Goal: Task Accomplishment & Management: Manage account settings

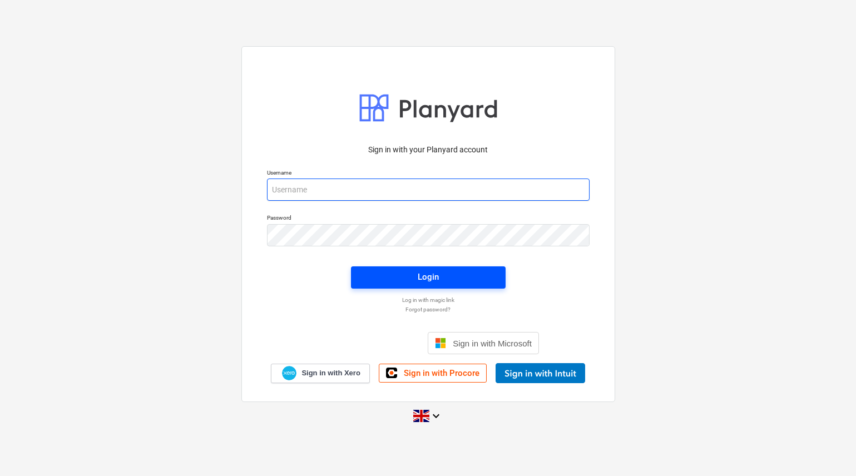
type input "[PERSON_NAME][EMAIL_ADDRESS][DOMAIN_NAME]"
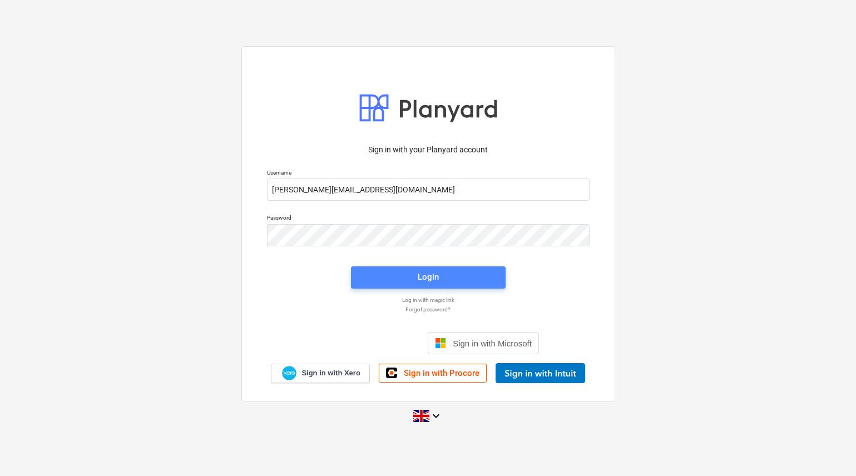
click at [401, 270] on span "Login" at bounding box center [428, 277] width 128 height 14
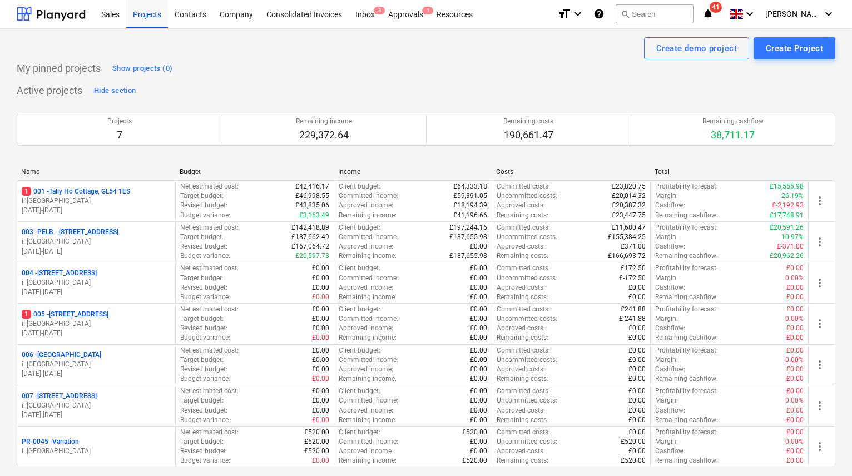
click at [102, 228] on p "003 - PELB - [GEOGRAPHIC_DATA], [GEOGRAPHIC_DATA], GL2 7NE" at bounding box center [70, 232] width 97 height 9
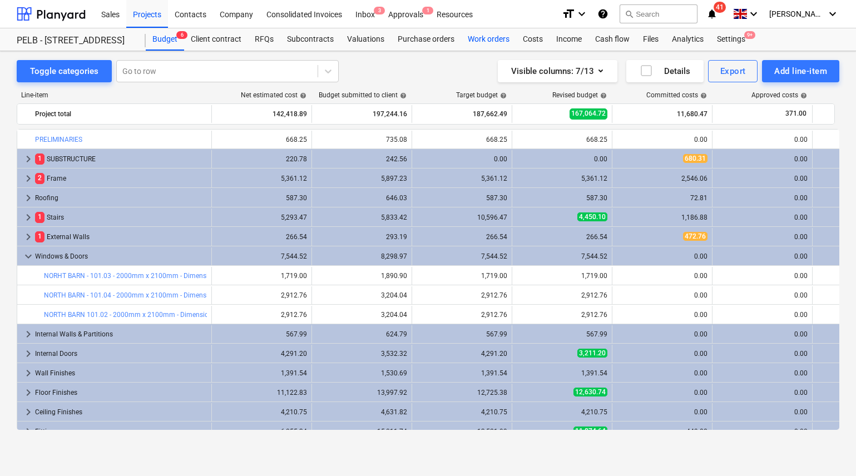
click at [491, 38] on div "Work orders" at bounding box center [488, 39] width 55 height 22
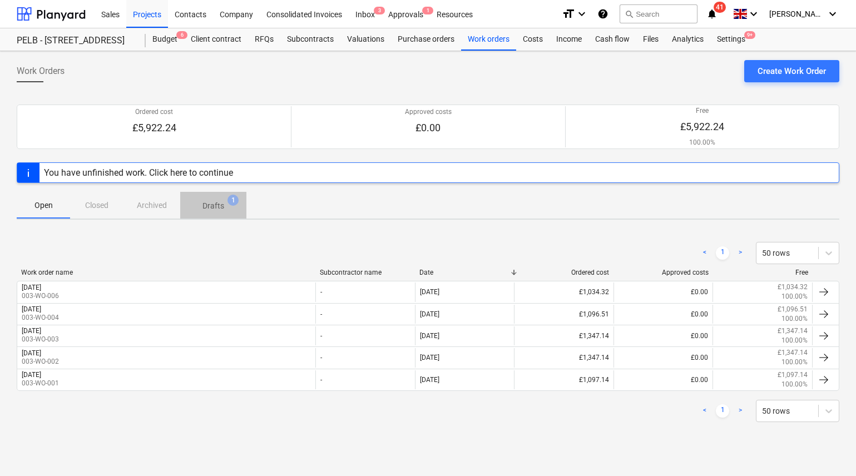
click at [213, 209] on p "Drafts" at bounding box center [213, 206] width 22 height 12
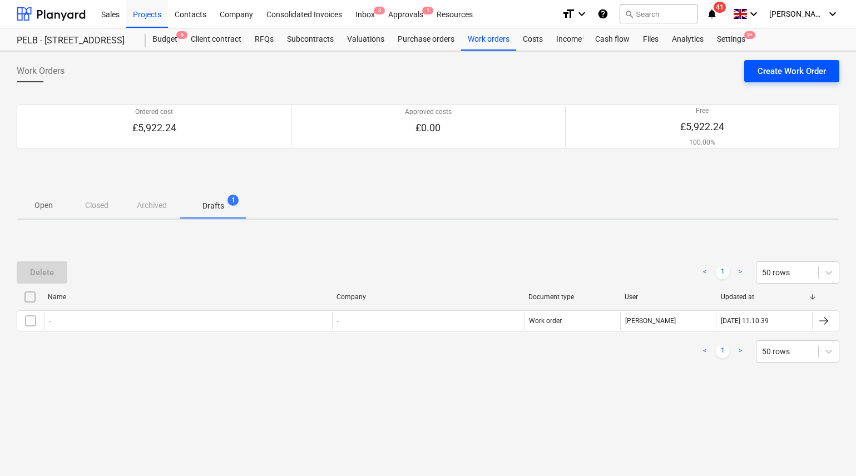
click at [775, 71] on div "Create Work Order" at bounding box center [792, 71] width 68 height 14
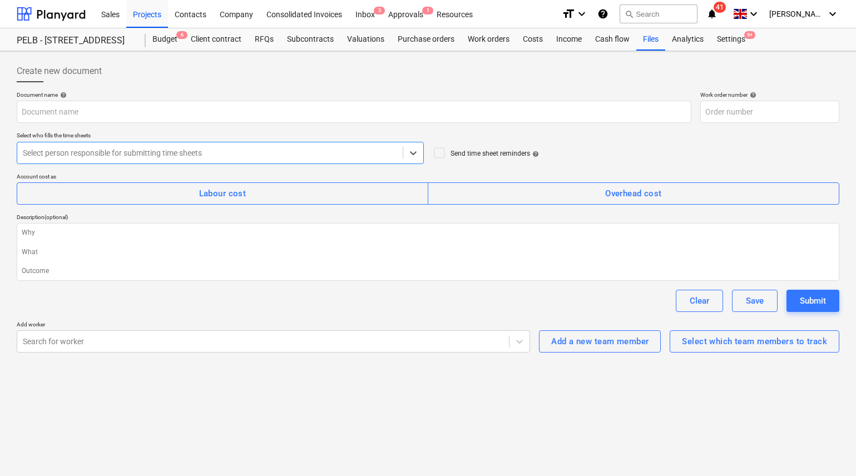
type textarea "x"
type input "003-WO-007"
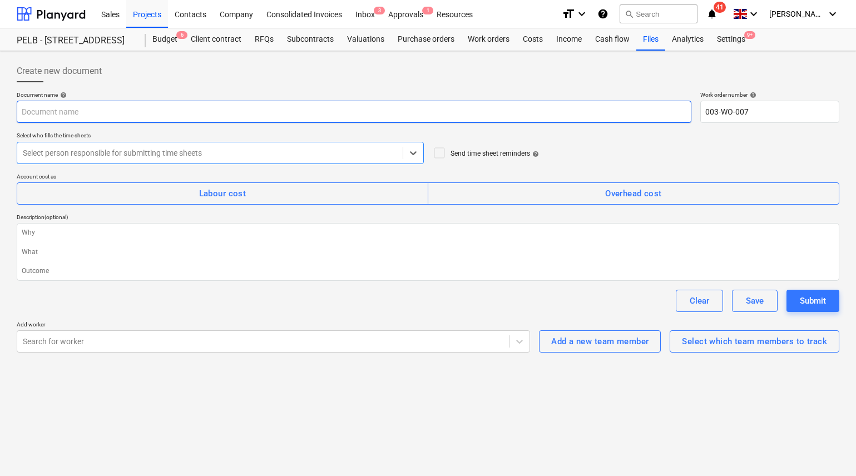
click at [101, 112] on input "text" at bounding box center [354, 112] width 675 height 22
type textarea "x"
type input "M"
type textarea "x"
type input "Mo"
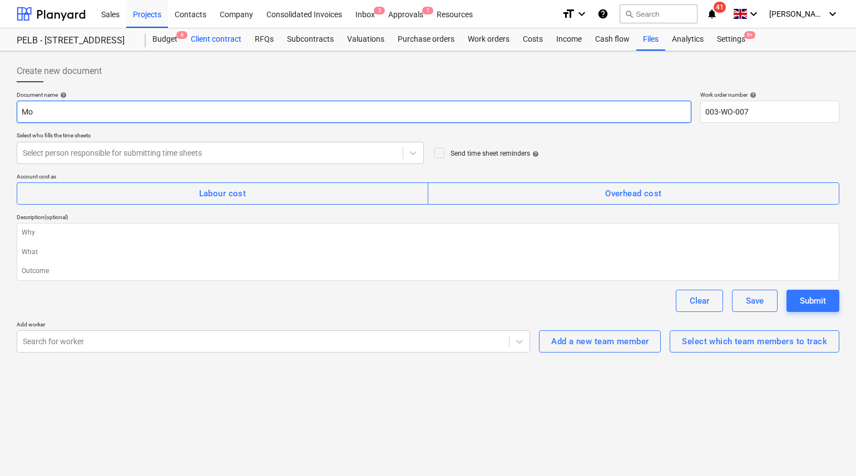
type textarea "x"
type input "Mond"
type textarea "x"
type input "[PERSON_NAME]"
type textarea "x"
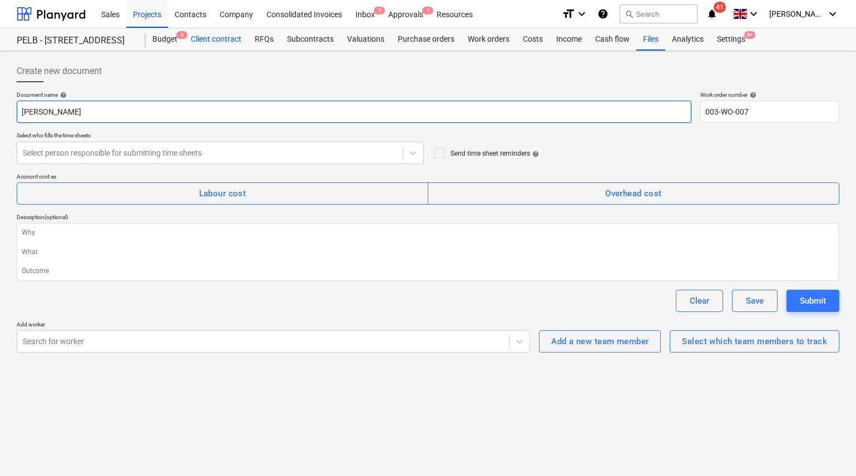
type input "[DATE]"
type textarea "x"
type input "[DATE]"
type textarea "x"
type input "[DATE] 8"
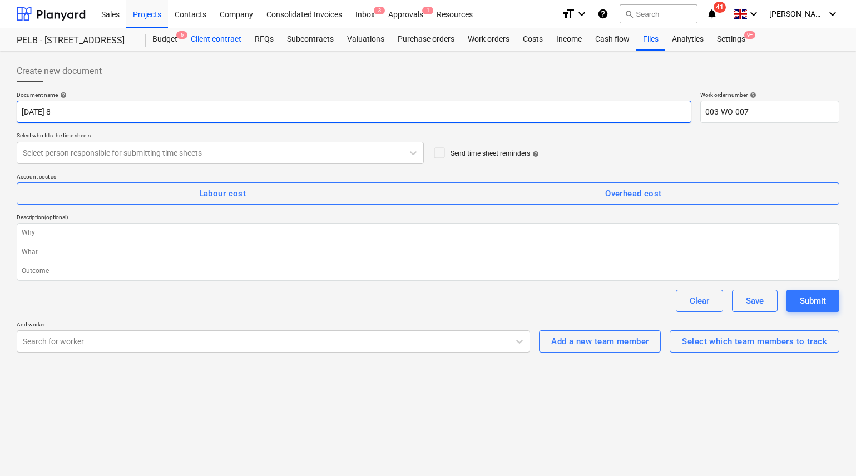
type textarea "x"
type input "[DATE] 8t"
type textarea "x"
type input "[DATE] 8th"
type textarea "x"
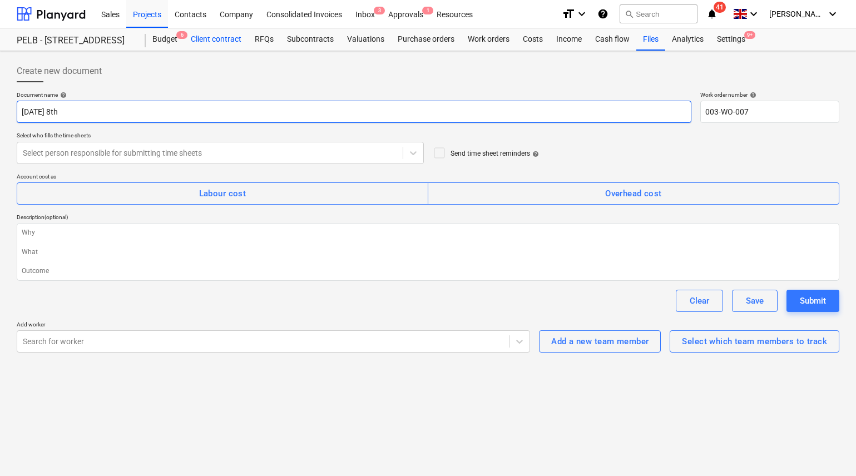
type input "[DATE] 8th"
type textarea "x"
type input "[DATE] 8th S"
type textarea "x"
type input "[DATE] 8th Se"
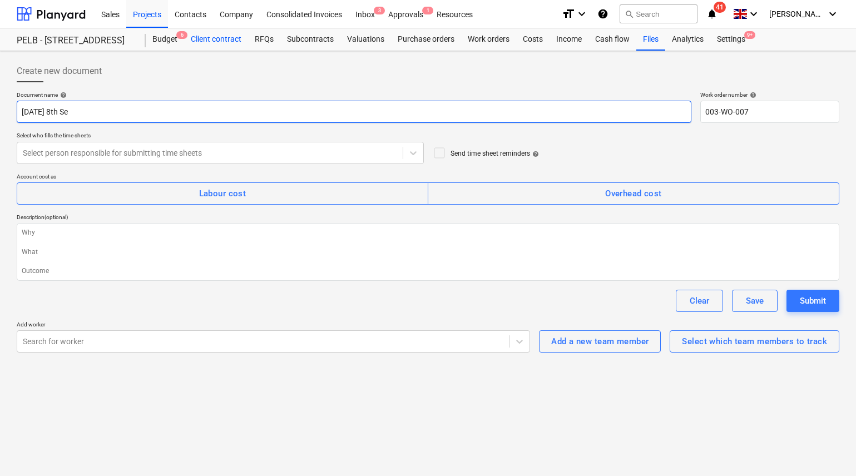
type textarea "x"
type input "[DATE]"
type textarea "x"
type input "[DATE]"
type textarea "x"
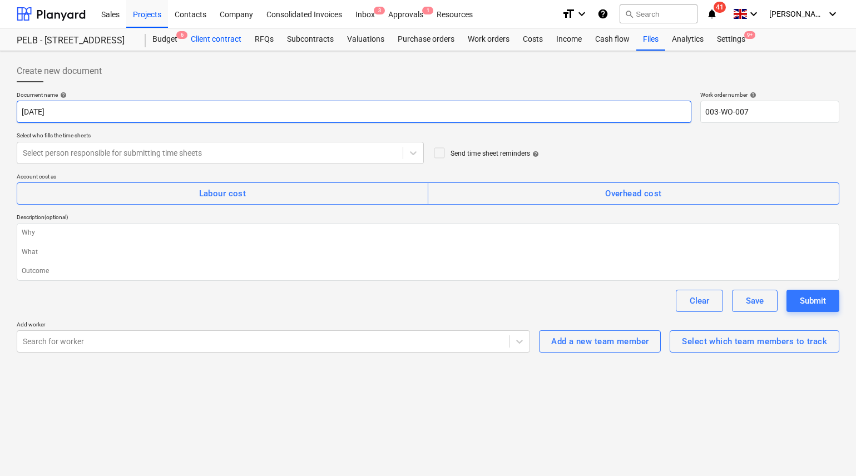
type input "[DATE] 8th Septe"
type textarea "x"
type input "[DATE] 8th Septem"
type textarea "x"
type input "[DATE] 8th Septemb"
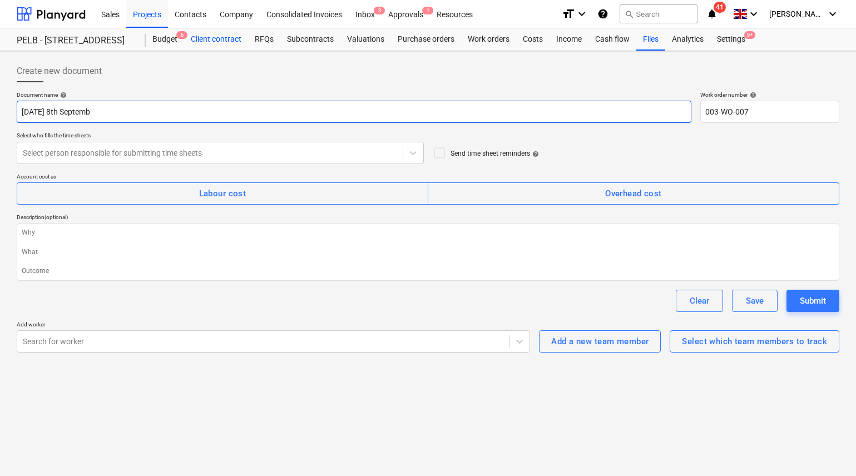
type textarea "x"
type input "[DATE] 8th Septembe"
type textarea "x"
type input "[DATE]"
type textarea "x"
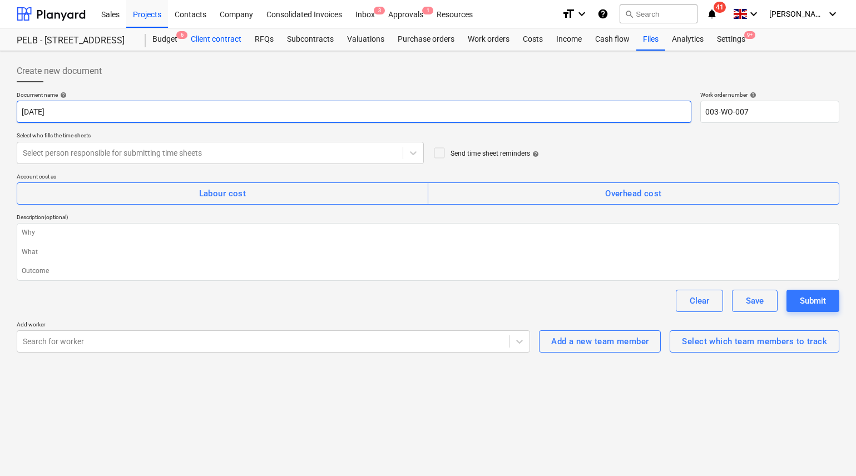
type input "[DATE]"
type textarea "x"
type input "[DATE]"
type textarea "x"
type input "[DATE] 8th Septembe"
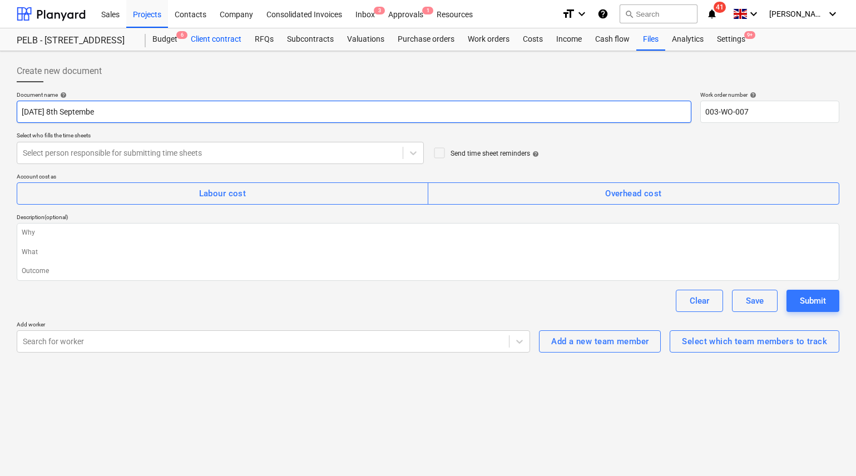
type textarea "x"
type input "[DATE] 8th Septemb"
type textarea "x"
type input "[DATE] 8th Septem"
type textarea "x"
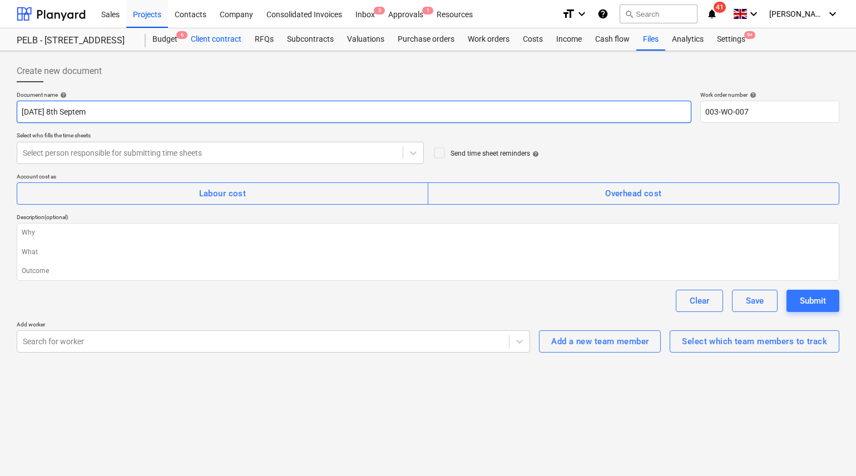
type input "[DATE] 8th Septemb"
type textarea "x"
type input "[DATE] 8th Septembe"
type textarea "x"
type input "[DATE]"
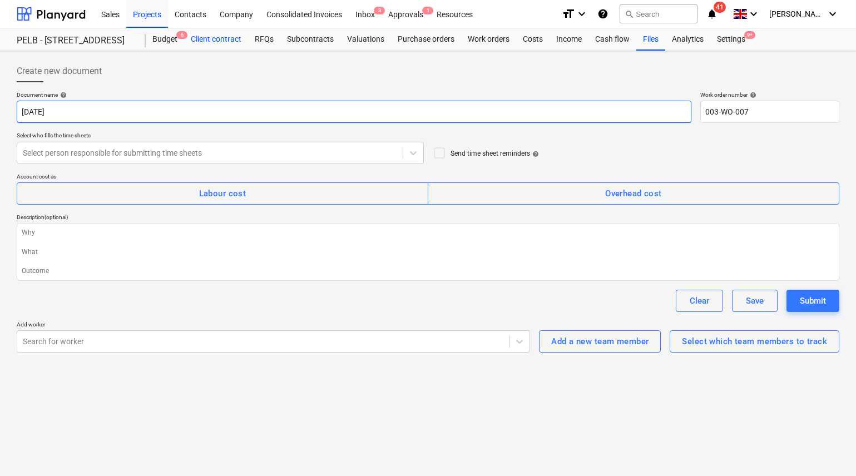
type textarea "x"
type input "[DATE]"
type textarea "x"
type input "[DATE] 2"
type textarea "x"
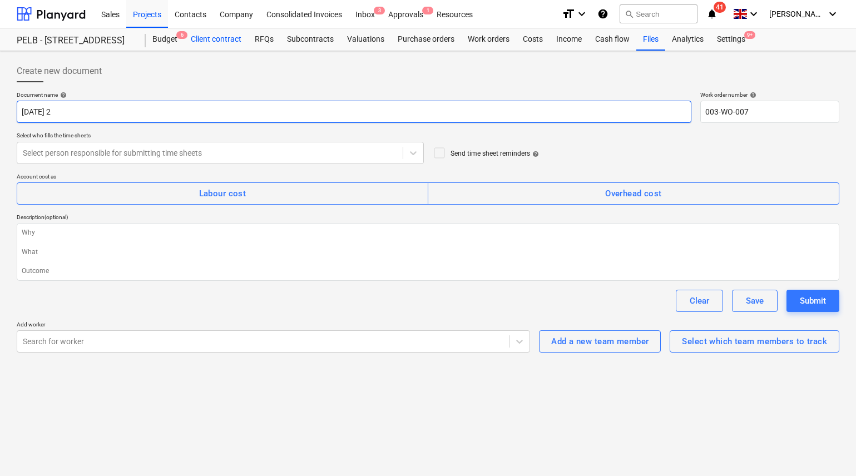
type input "[DATE]"
type textarea "x"
type input "[DATE]"
type textarea "x"
type input "[DATE]"
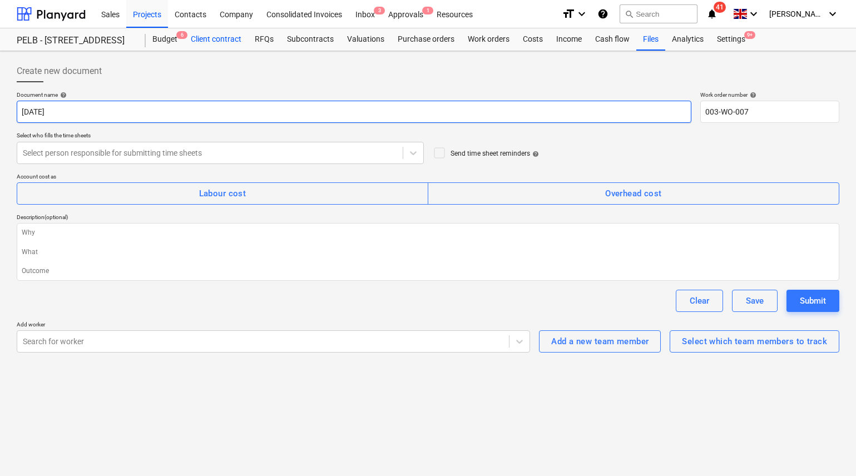
type textarea "x"
type input "[DATE]"
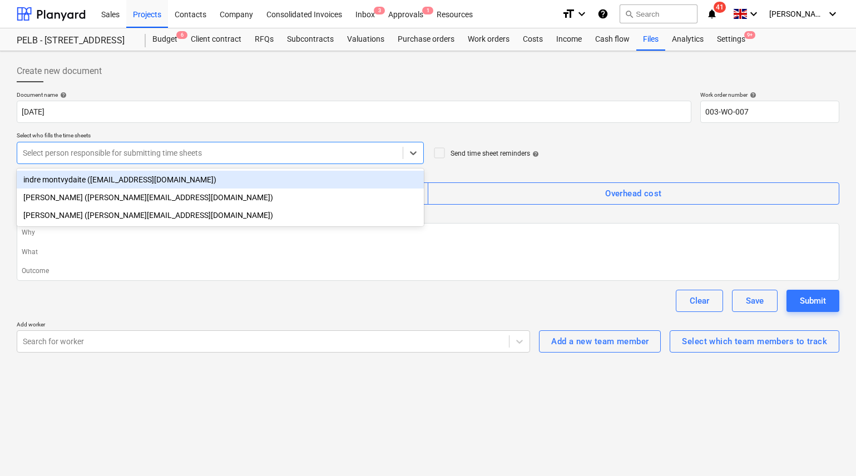
click at [205, 148] on div at bounding box center [210, 152] width 374 height 11
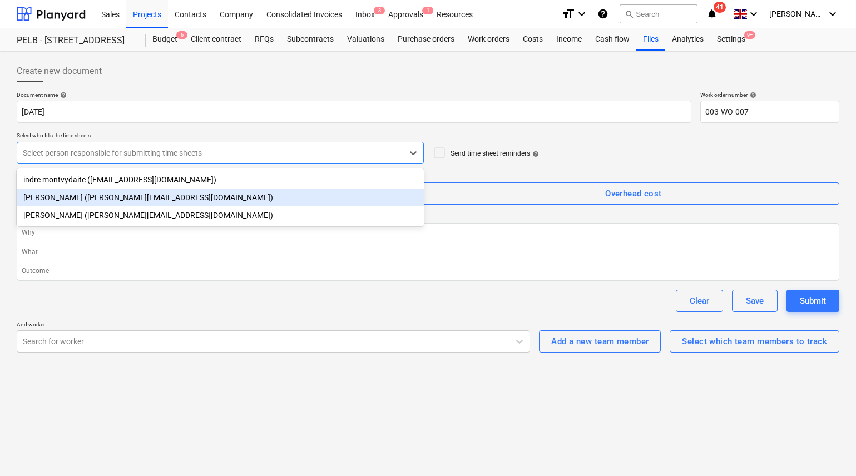
click at [136, 200] on div "[PERSON_NAME] ([PERSON_NAME][EMAIL_ADDRESS][DOMAIN_NAME])" at bounding box center [220, 198] width 407 height 18
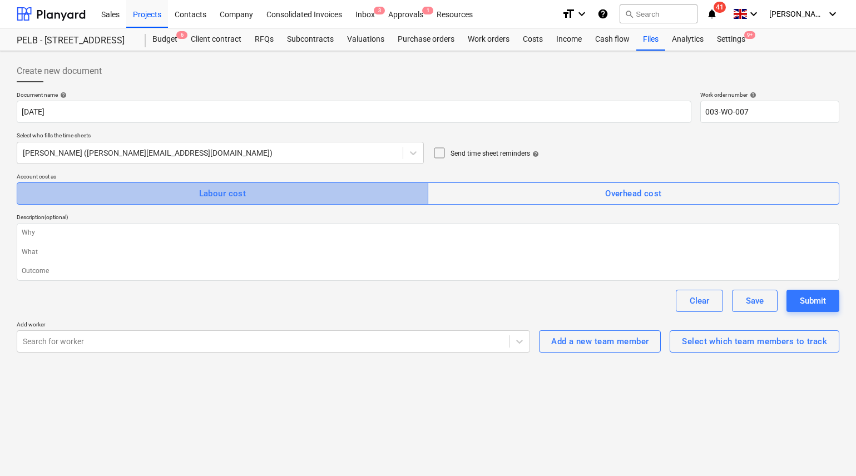
click at [271, 194] on span "Labour cost" at bounding box center [222, 193] width 387 height 14
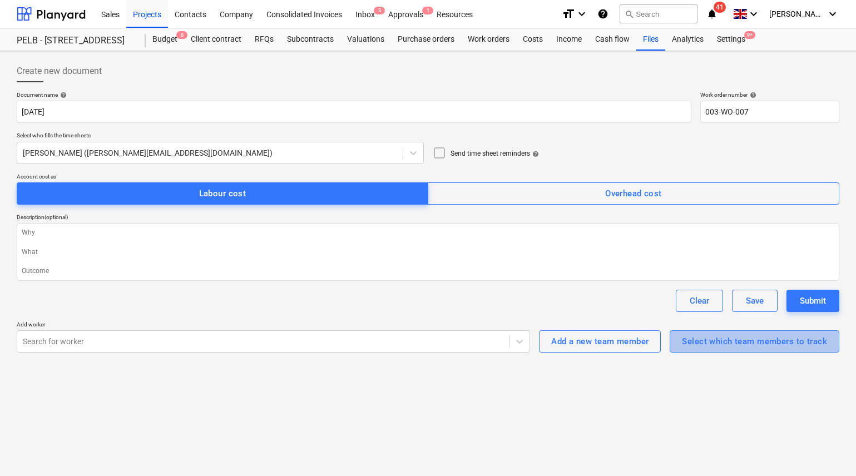
click at [750, 336] on div "Select which team members to track" at bounding box center [754, 341] width 145 height 14
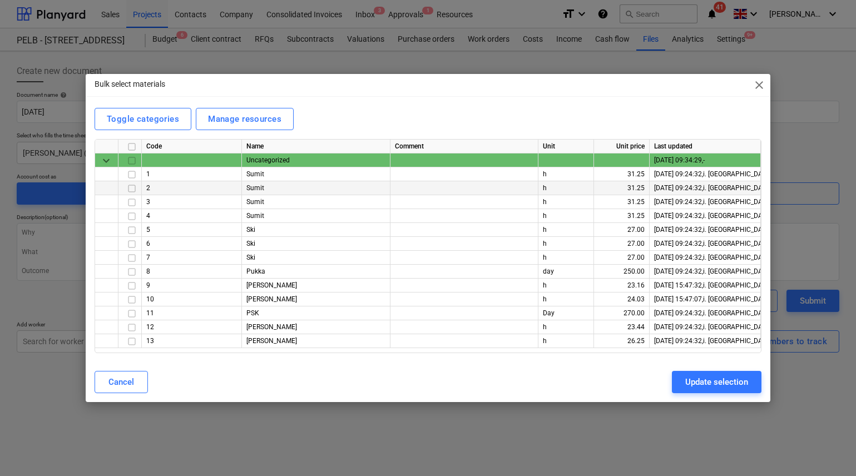
click at [130, 187] on input "checkbox" at bounding box center [131, 188] width 13 height 13
click at [133, 202] on input "checkbox" at bounding box center [131, 202] width 13 height 13
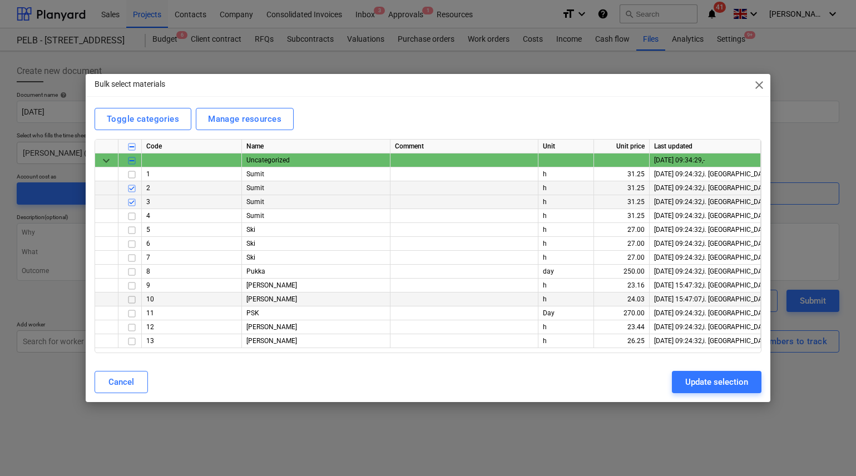
click at [131, 303] on input "checkbox" at bounding box center [131, 299] width 13 height 13
click at [134, 330] on input "checkbox" at bounding box center [131, 327] width 13 height 13
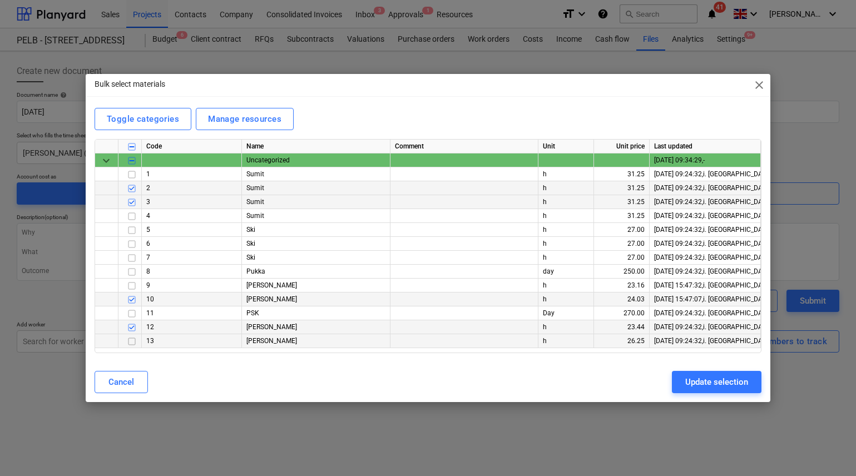
click at [130, 341] on input "checkbox" at bounding box center [131, 341] width 13 height 13
drag, startPoint x: 688, startPoint y: 396, endPoint x: 694, endPoint y: 390, distance: 8.7
click at [688, 396] on div "Cancel Update selection" at bounding box center [428, 382] width 680 height 31
click at [696, 389] on div "Update selection" at bounding box center [716, 382] width 63 height 14
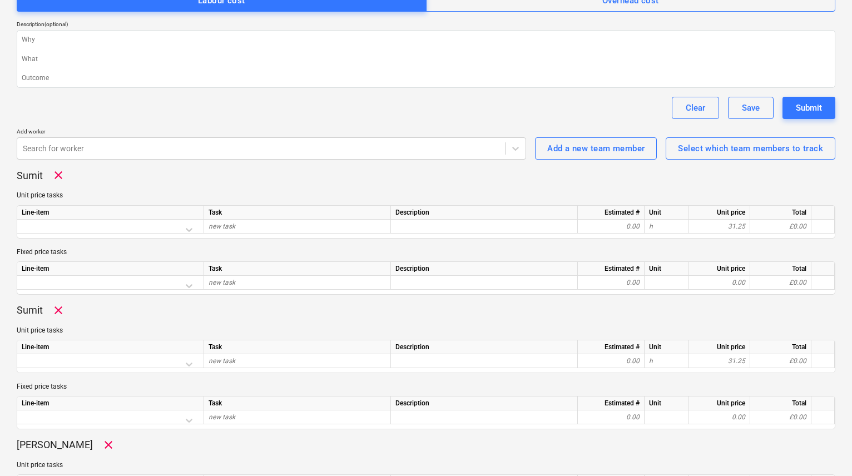
scroll to position [220, 0]
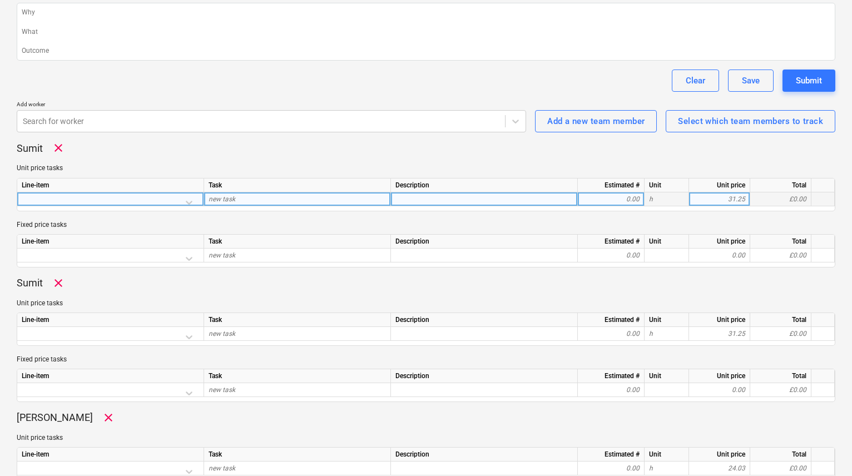
click at [198, 204] on div at bounding box center [110, 201] width 177 height 19
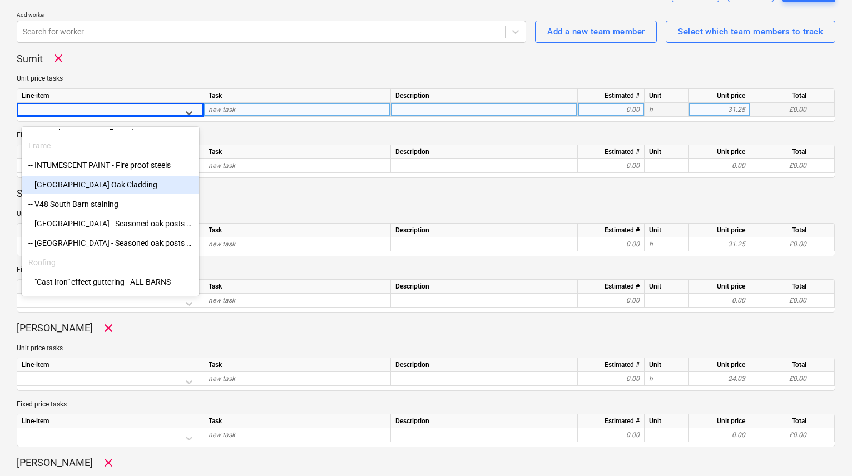
scroll to position [180, 0]
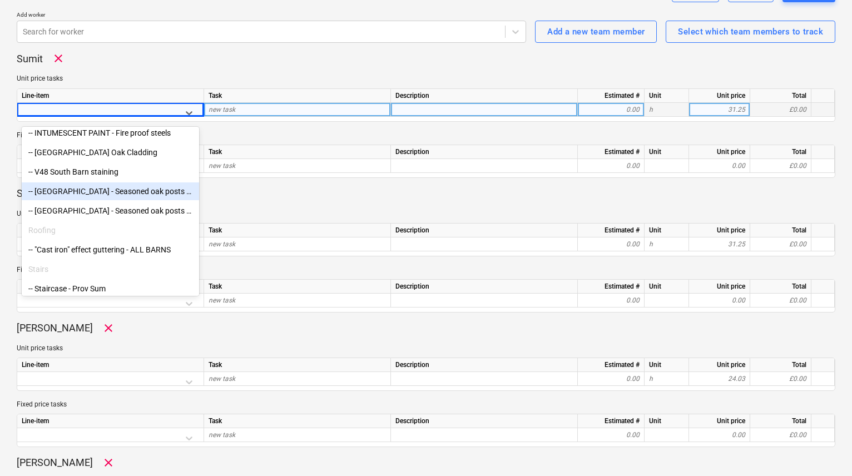
click at [122, 194] on div "-- [GEOGRAPHIC_DATA] - Seasoned oak posts (supply only)" at bounding box center [110, 191] width 177 height 18
type textarea "x"
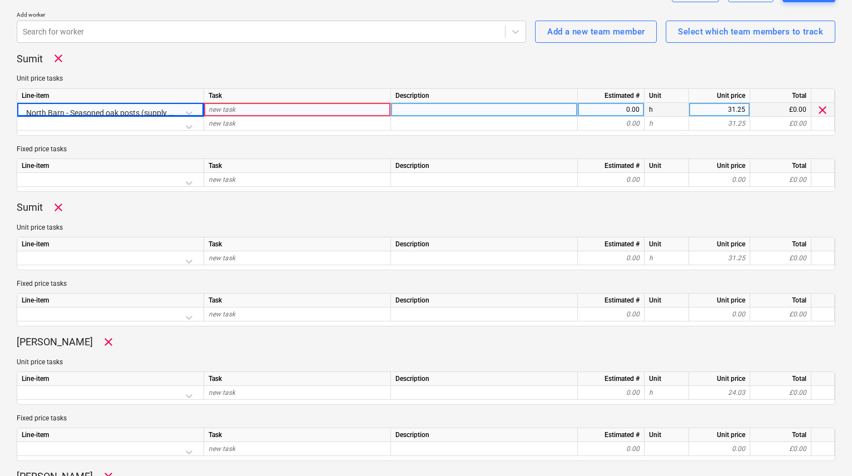
click at [251, 111] on div "new task" at bounding box center [297, 110] width 187 height 14
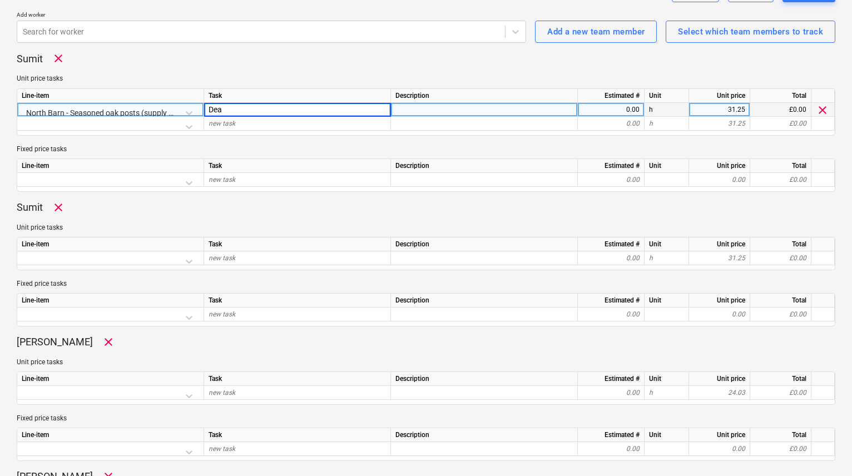
type input "[PERSON_NAME]"
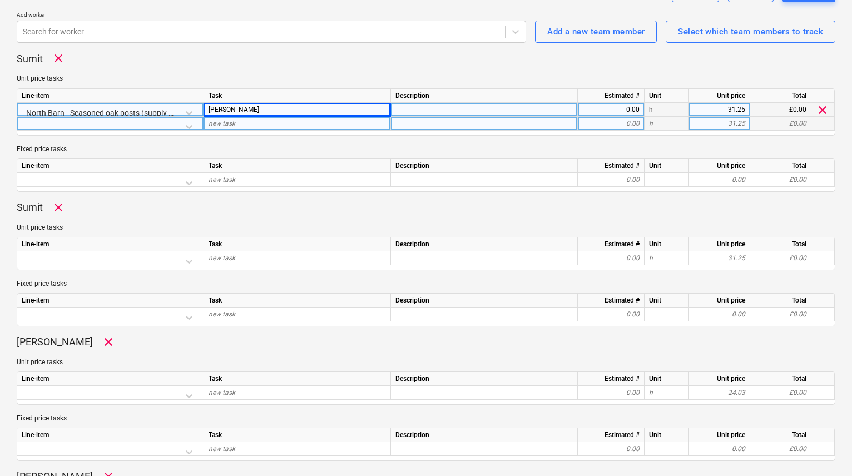
click at [190, 127] on div at bounding box center [110, 126] width 177 height 19
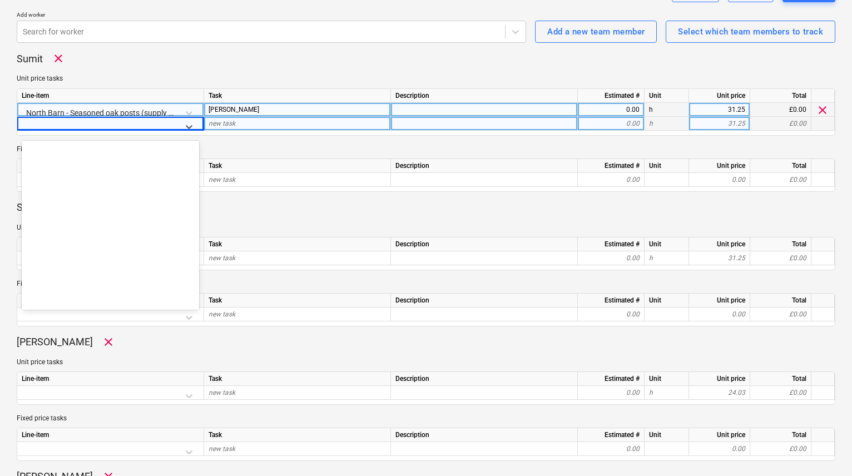
scroll to position [4895, 0]
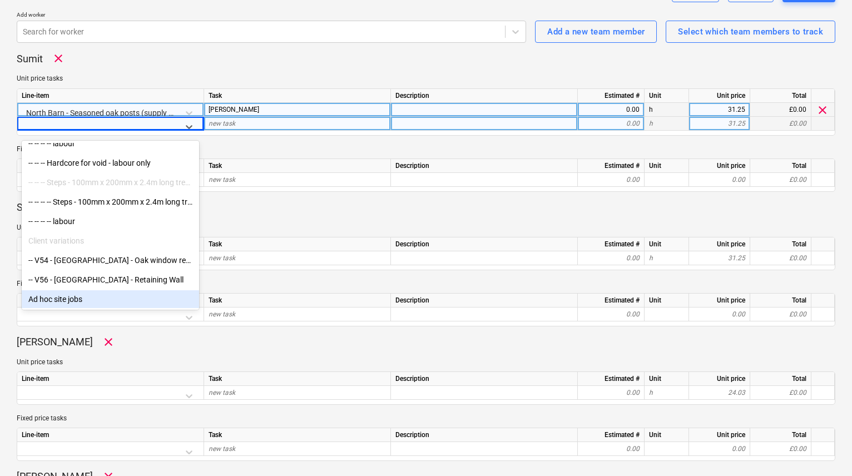
click at [70, 296] on div "Ad hoc site jobs" at bounding box center [110, 299] width 177 height 18
type textarea "x"
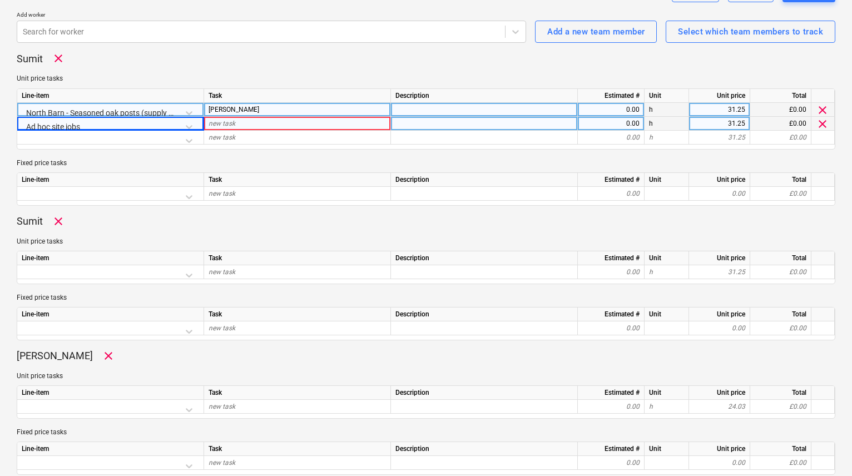
click at [253, 126] on div "new task" at bounding box center [297, 124] width 187 height 14
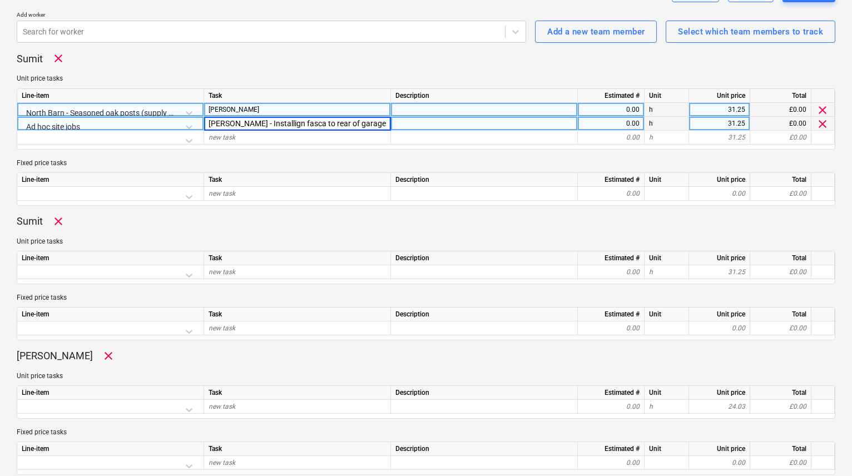
click at [264, 123] on input "[PERSON_NAME] - Installign fasca to rear of garage NB" at bounding box center [297, 123] width 186 height 13
type input "[PERSON_NAME] - Installing fasca to rear of garage NB"
type textarea "x"
click at [434, 123] on div at bounding box center [484, 124] width 187 height 14
type input "Roofing section"
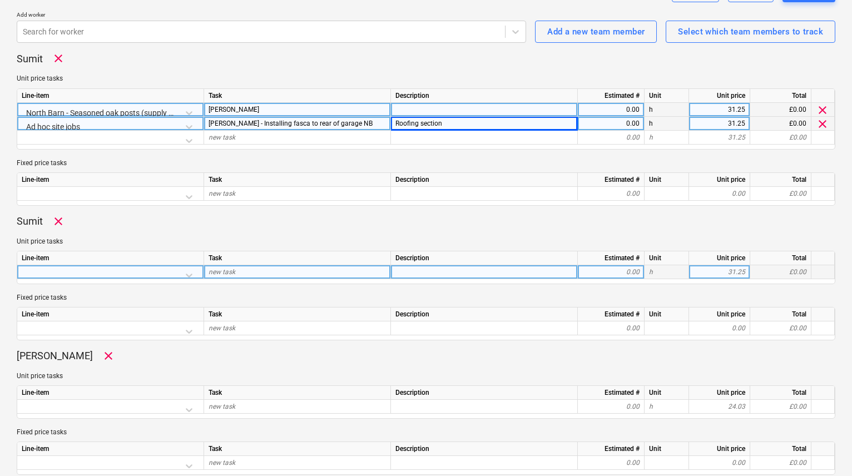
click at [189, 275] on div at bounding box center [110, 274] width 177 height 19
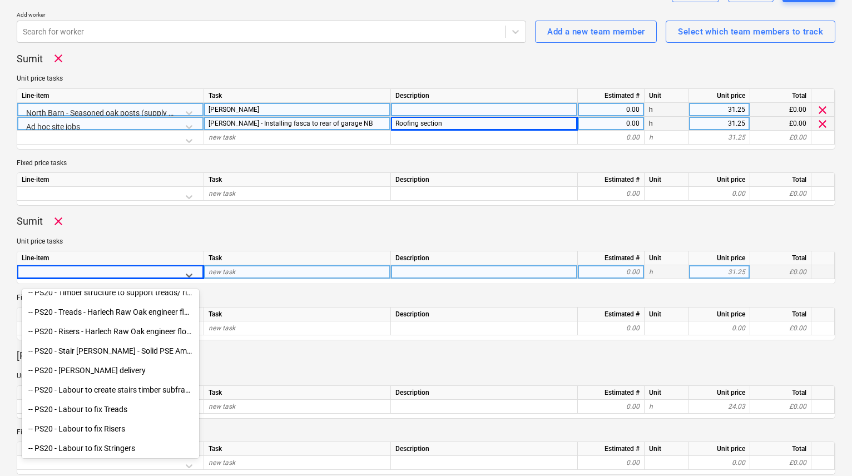
scroll to position [451, 0]
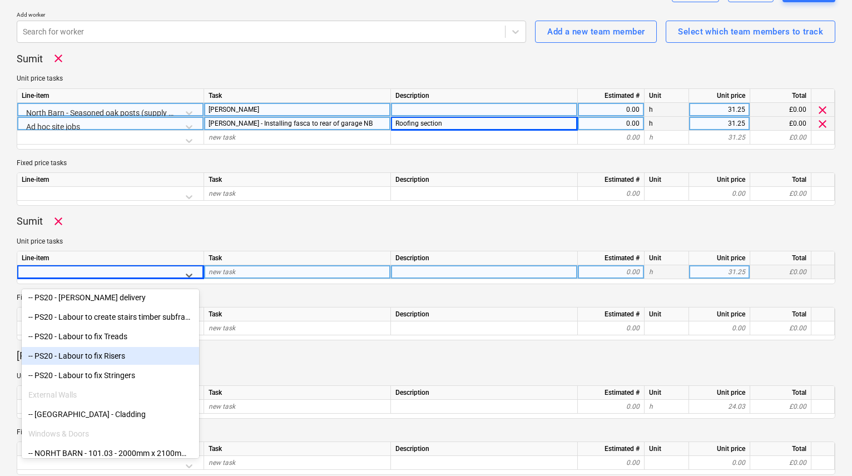
click at [102, 361] on div "-- PS20 - Labour to fix Risers" at bounding box center [110, 356] width 177 height 18
type textarea "x"
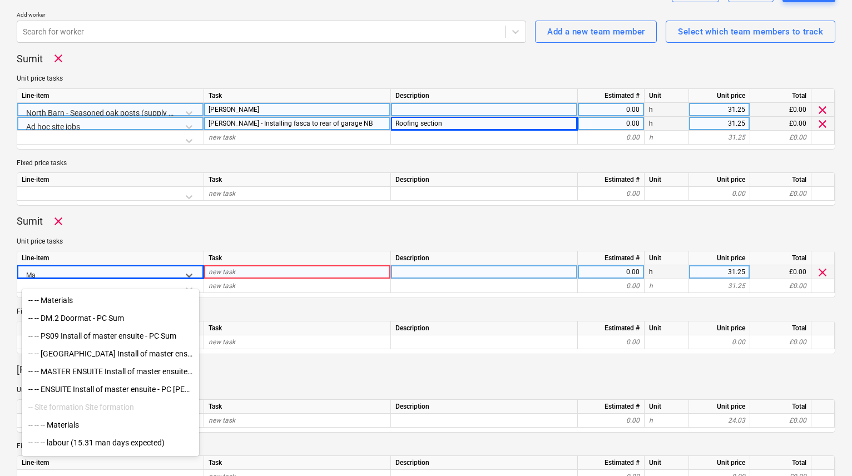
type input "M"
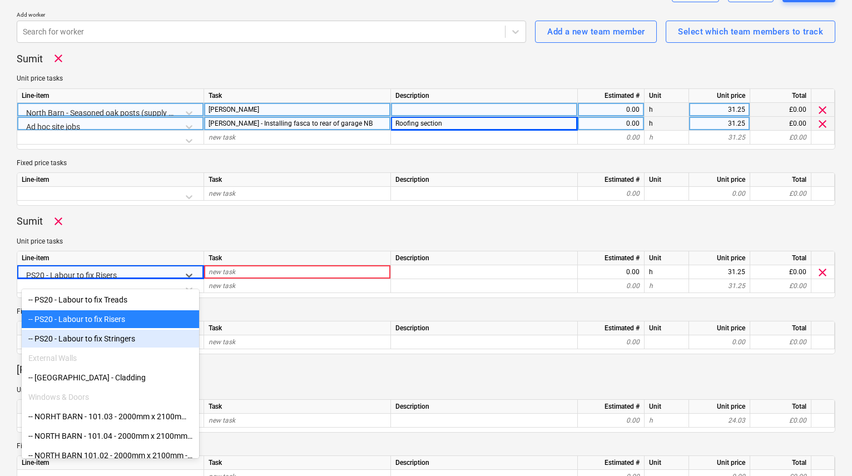
scroll to position [461, 0]
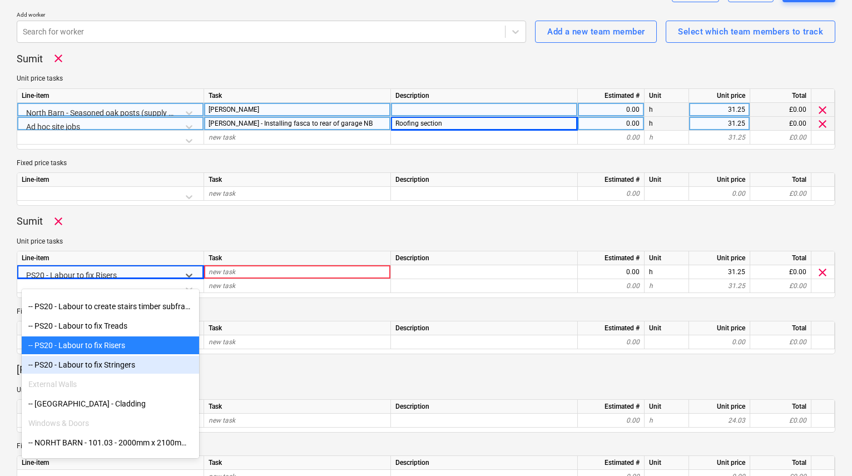
type textarea "x"
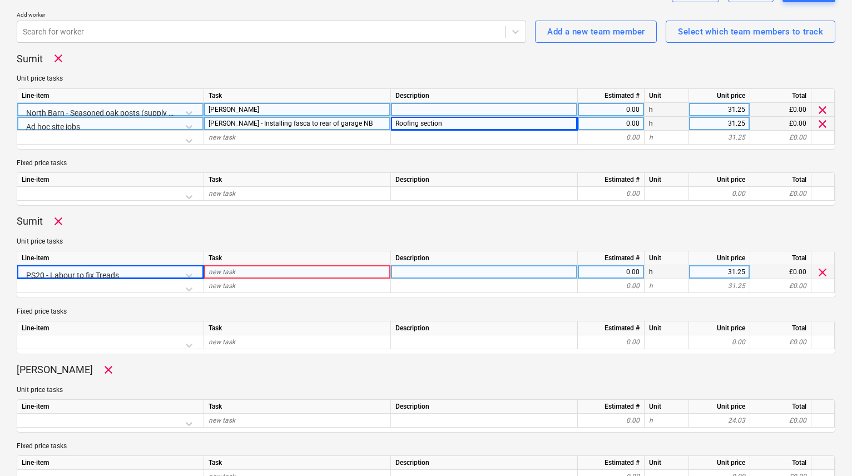
click at [256, 273] on div "new task" at bounding box center [297, 272] width 187 height 14
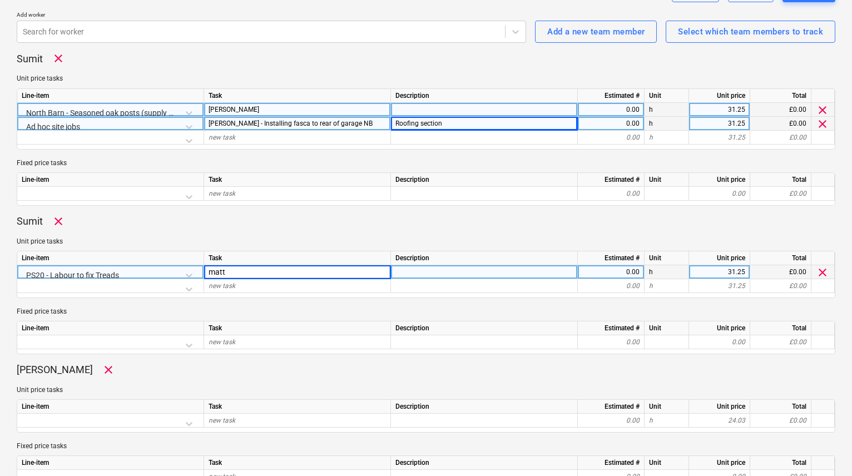
type input "matt"
type textarea "x"
click at [398, 275] on div at bounding box center [484, 272] width 187 height 14
type input "issue with stairs - over budget expected!"
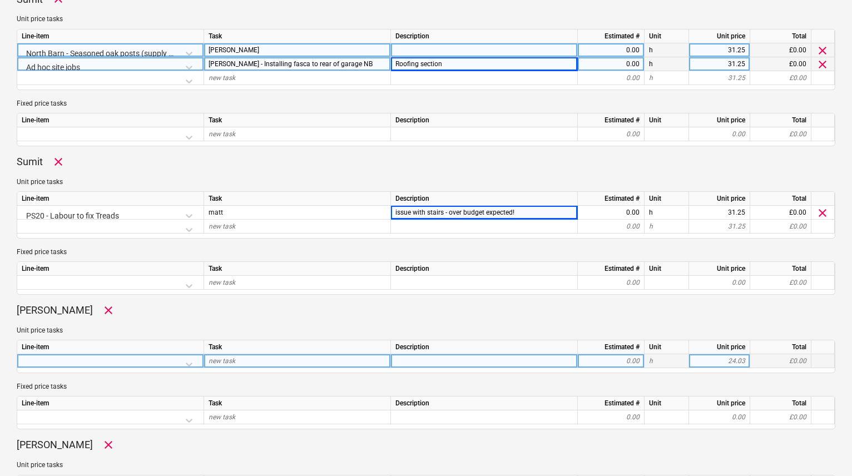
click at [190, 364] on div at bounding box center [110, 363] width 177 height 19
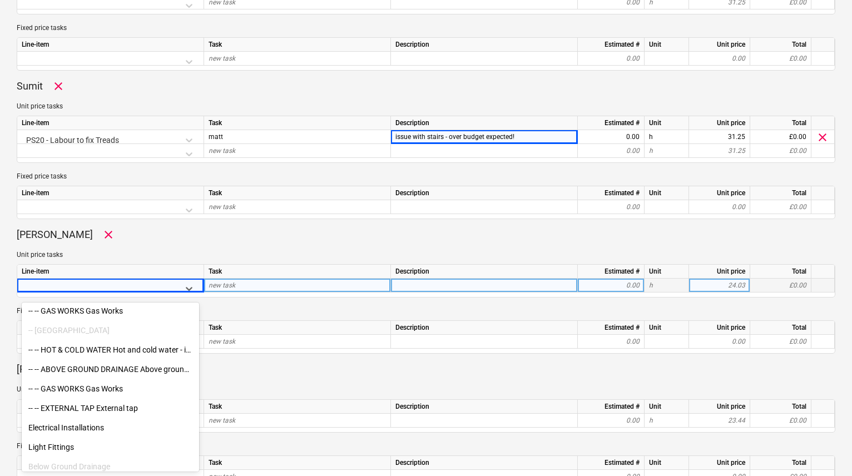
scroll to position [4895, 0]
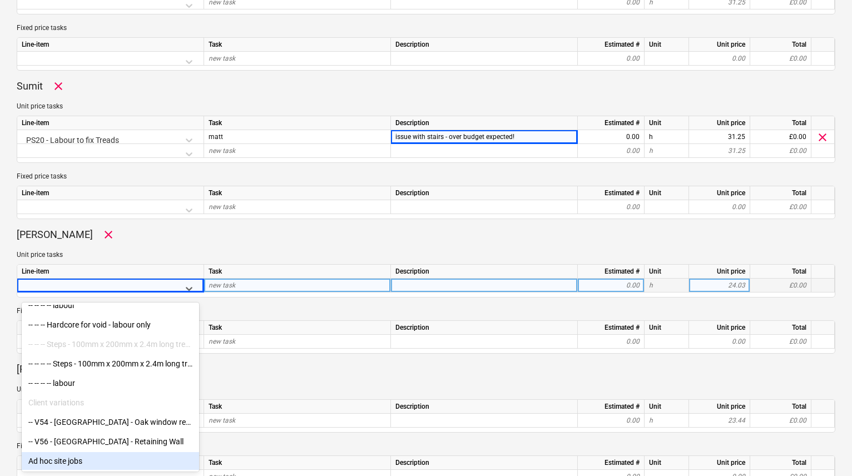
click at [64, 461] on div "Ad hoc site jobs" at bounding box center [110, 461] width 177 height 18
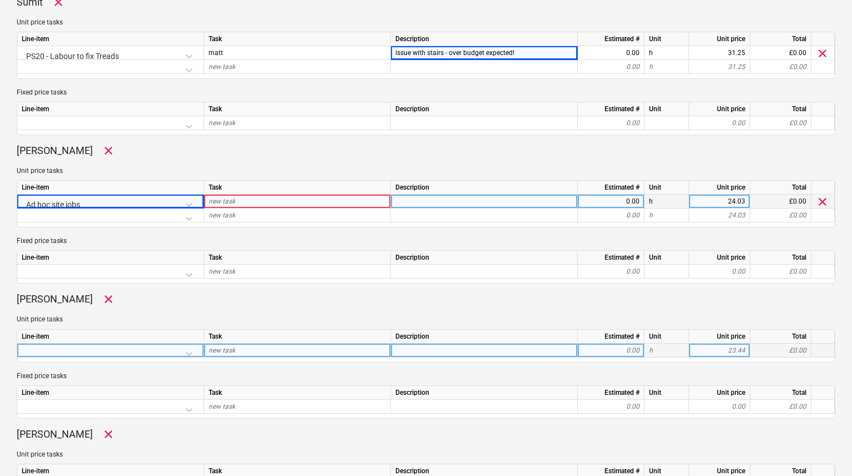
click at [187, 353] on div at bounding box center [110, 353] width 177 height 19
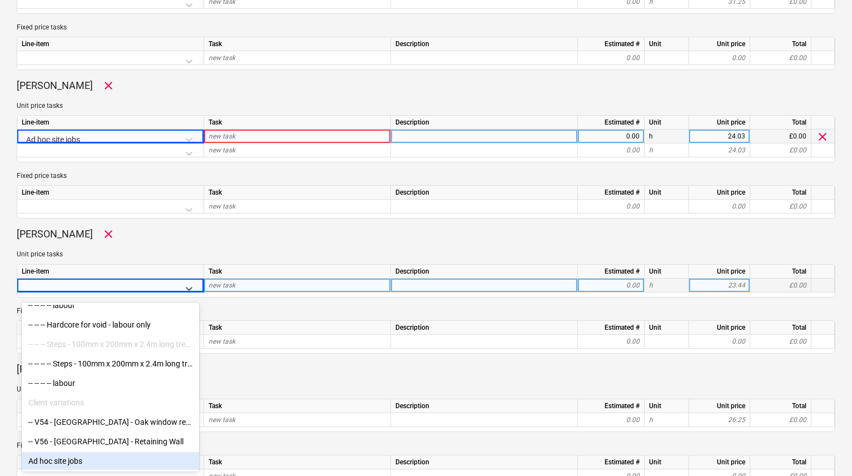
click at [66, 456] on div "Ad hoc site jobs" at bounding box center [110, 461] width 177 height 18
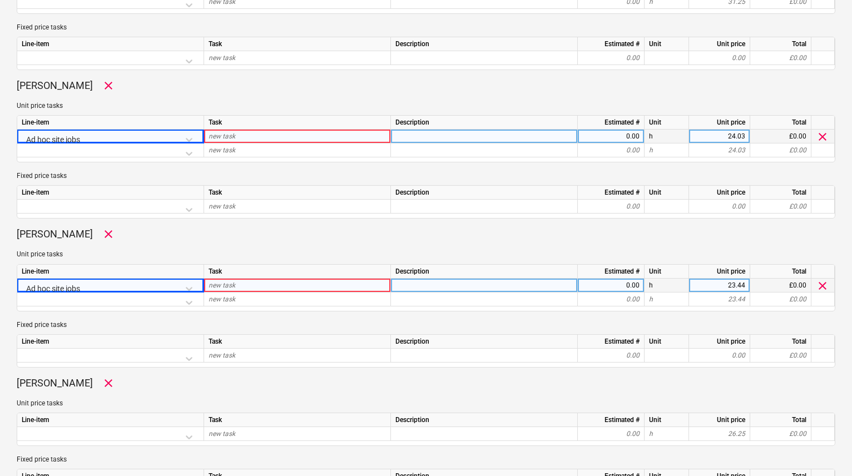
scroll to position [660, 0]
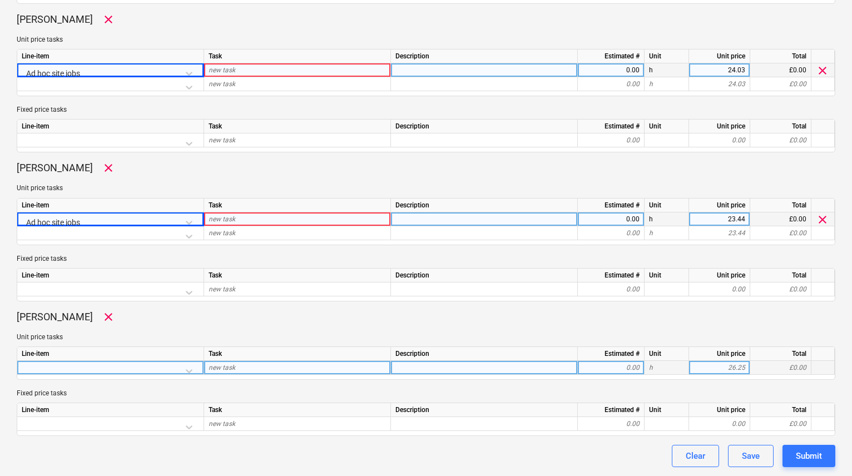
click at [182, 369] on div at bounding box center [110, 370] width 177 height 19
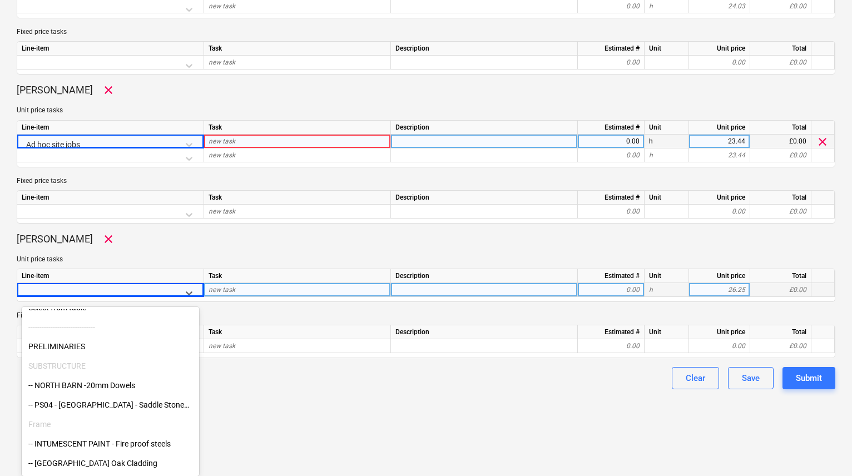
scroll to position [56, 0]
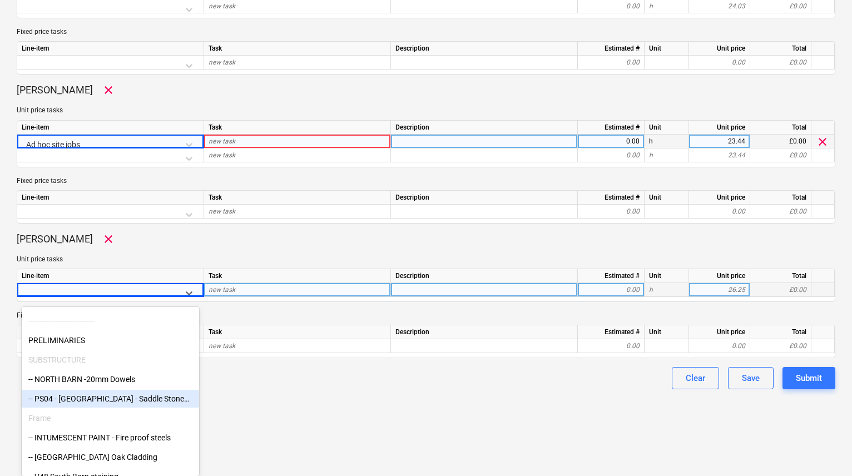
click at [112, 401] on div "-- PS04 - [GEOGRAPHIC_DATA] - Saddle Stones - PC Sum" at bounding box center [110, 399] width 177 height 18
type textarea "x"
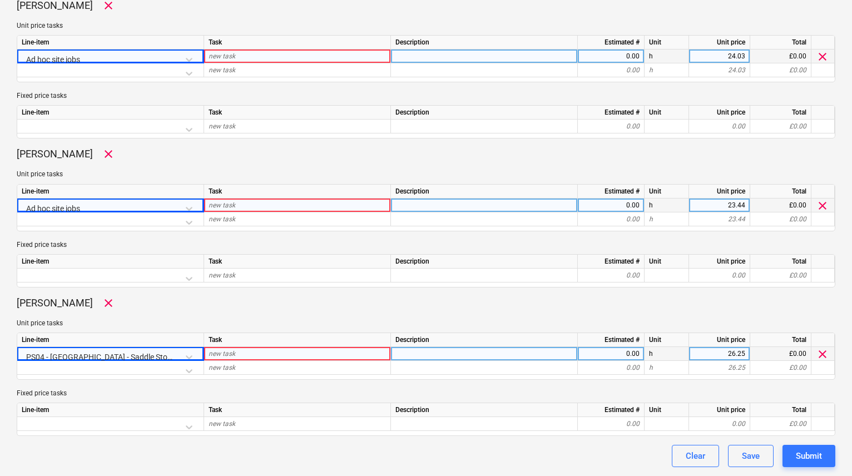
scroll to position [674, 0]
click at [251, 350] on div "new task" at bounding box center [297, 354] width 187 height 14
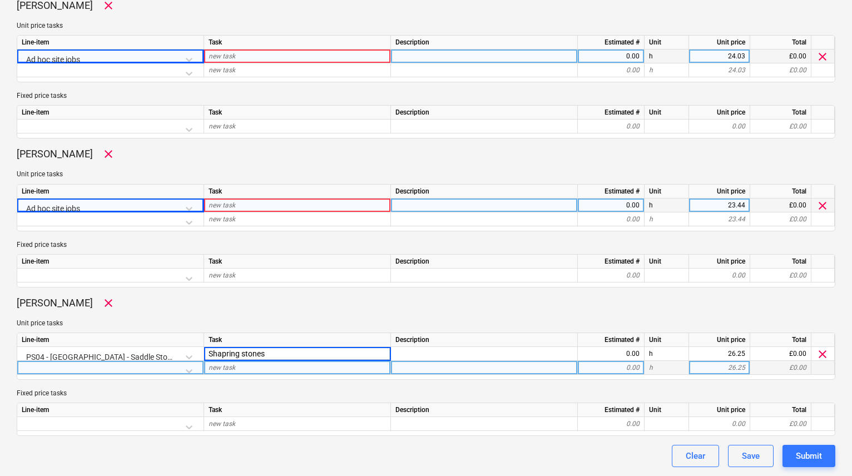
drag, startPoint x: 228, startPoint y: 352, endPoint x: 230, endPoint y: 369, distance: 17.5
click at [228, 352] on input "Shapring stones" at bounding box center [297, 353] width 186 height 13
type input "Shaping stones"
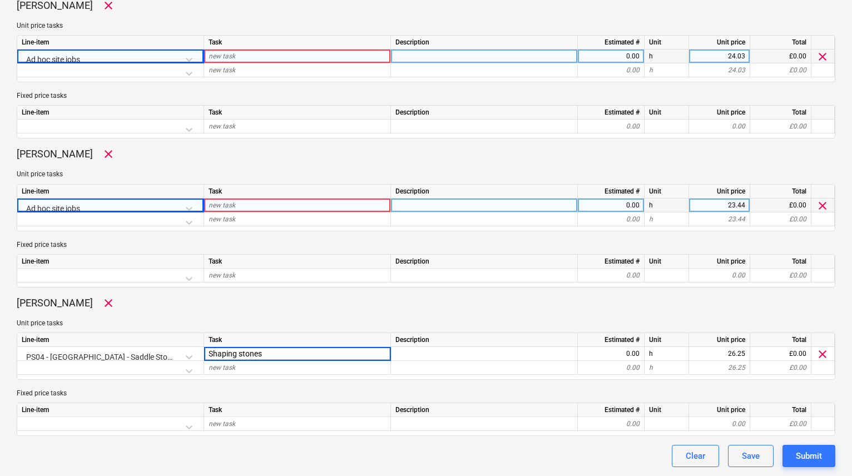
type textarea "x"
click at [255, 207] on div "new task" at bounding box center [297, 206] width 187 height 14
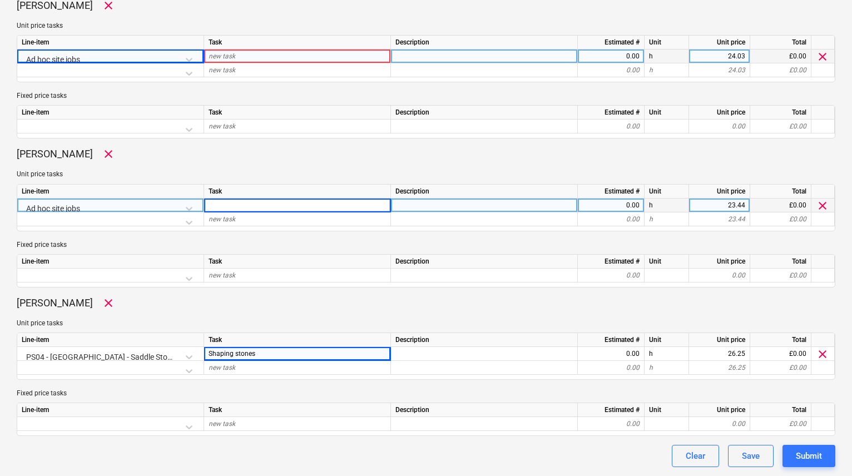
type input "C"
type input "Site cleaning"
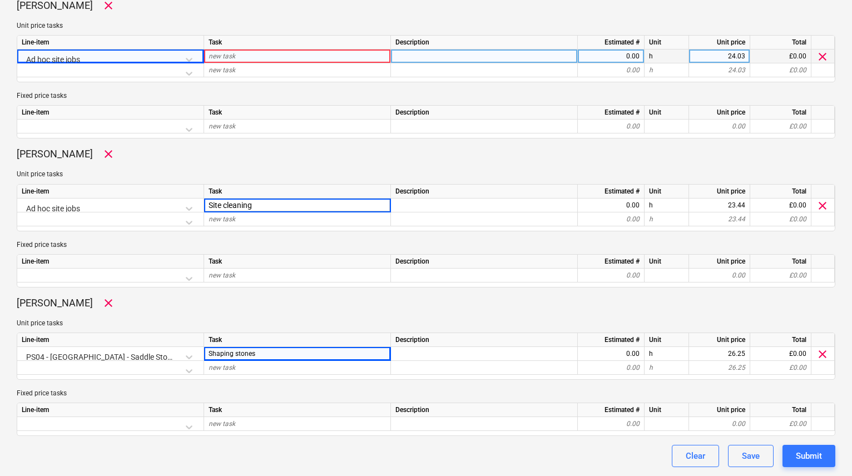
type textarea "x"
click at [254, 60] on div "new task" at bounding box center [297, 57] width 187 height 14
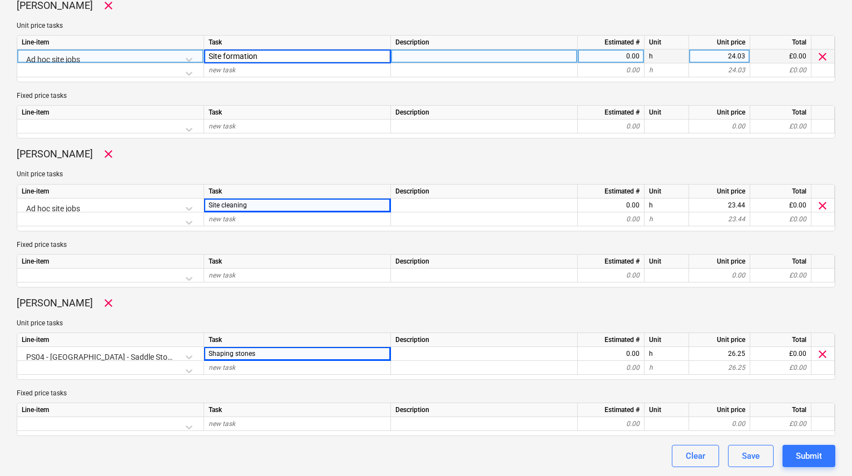
type input "Site formation"
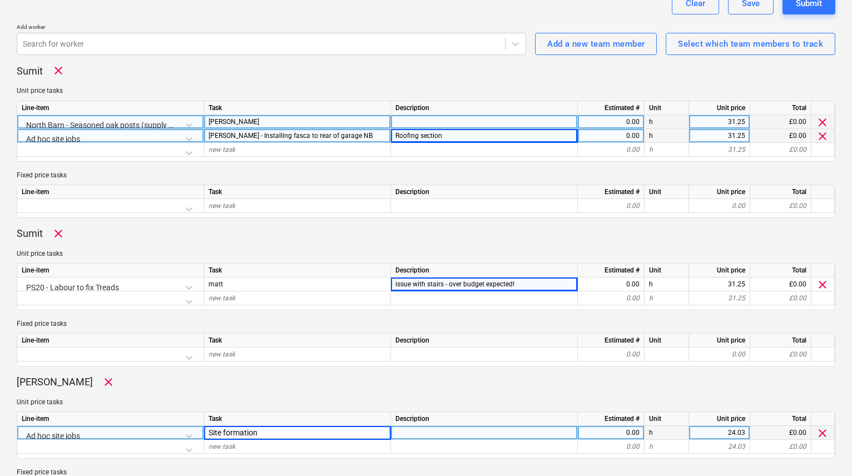
scroll to position [255, 0]
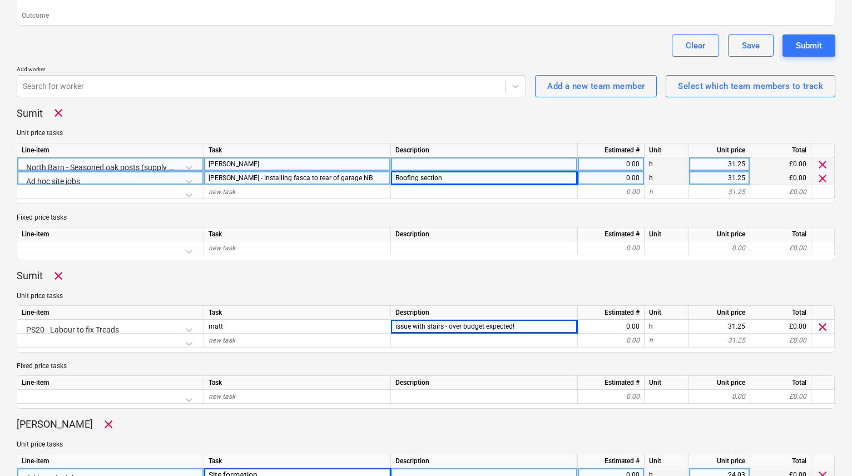
type textarea "x"
click at [625, 166] on div "0.00" at bounding box center [610, 164] width 57 height 14
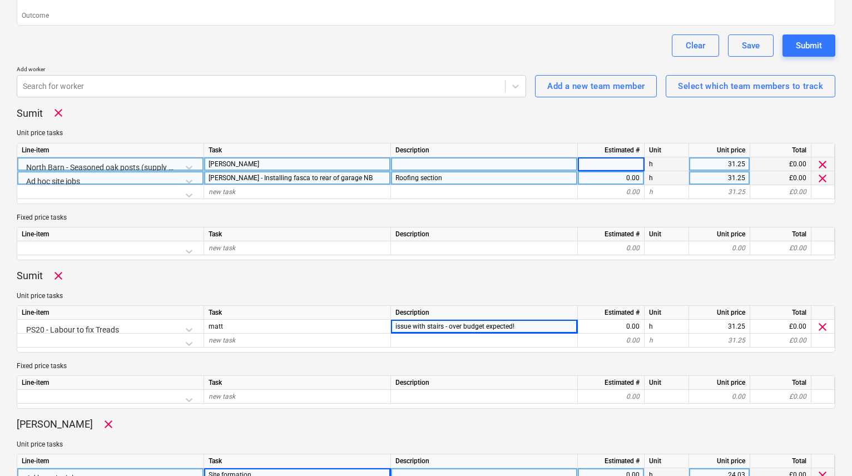
type input "4"
type textarea "x"
click at [625, 180] on div "0.00" at bounding box center [610, 178] width 57 height 14
type input "4"
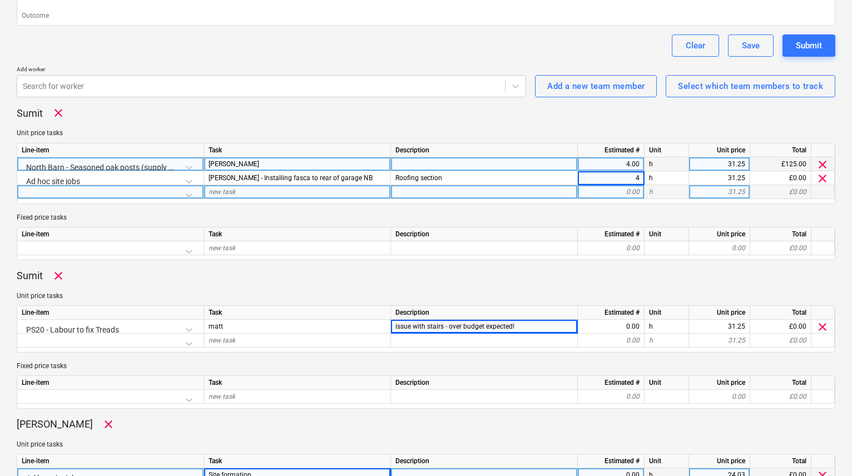
type textarea "x"
click at [627, 194] on div "0.00" at bounding box center [610, 192] width 57 height 14
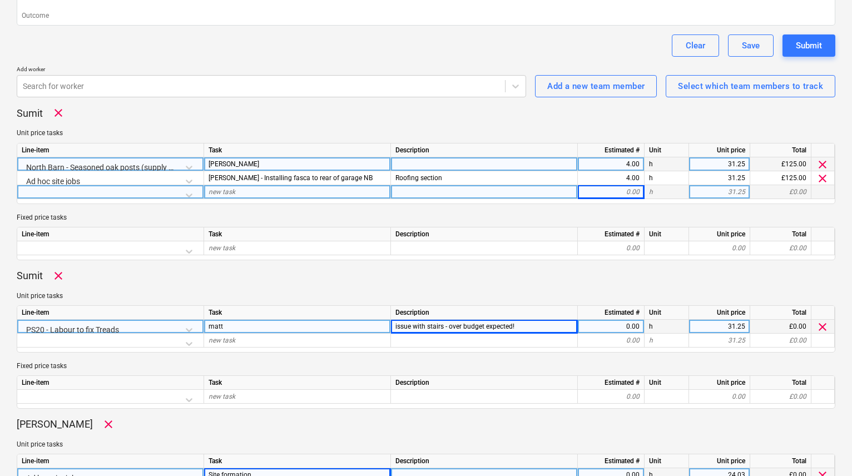
click at [619, 327] on div "0.00" at bounding box center [610, 327] width 57 height 14
type input "8"
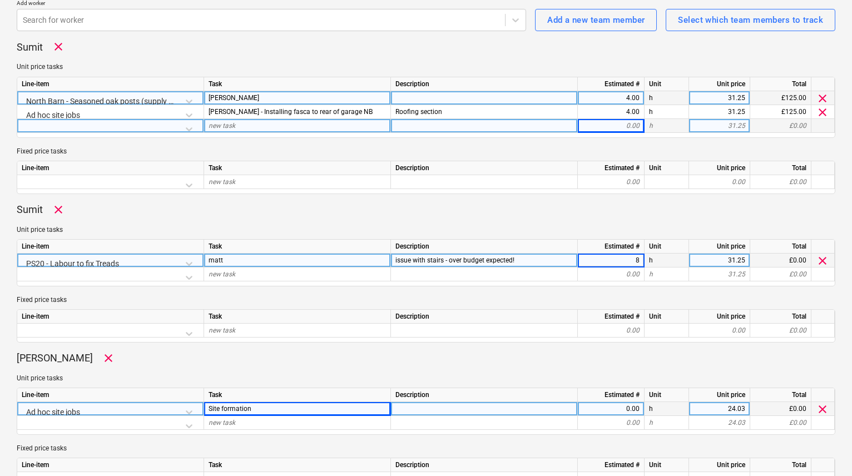
scroll to position [342, 0]
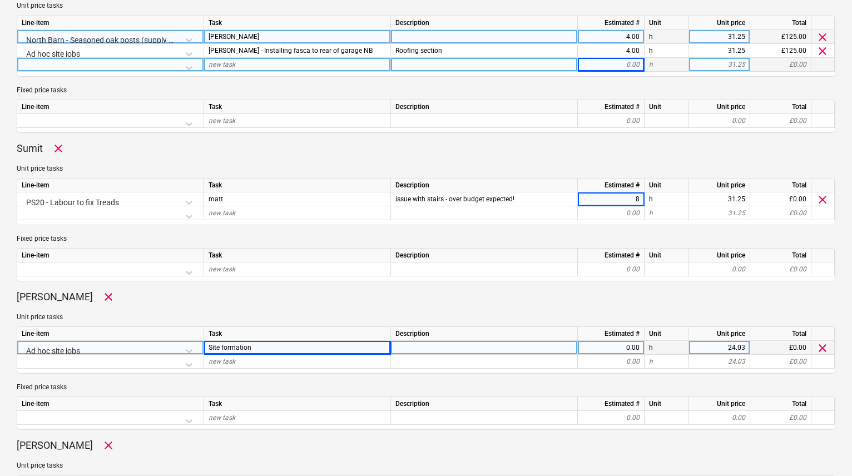
type textarea "x"
click at [622, 351] on div "0.00" at bounding box center [610, 348] width 57 height 14
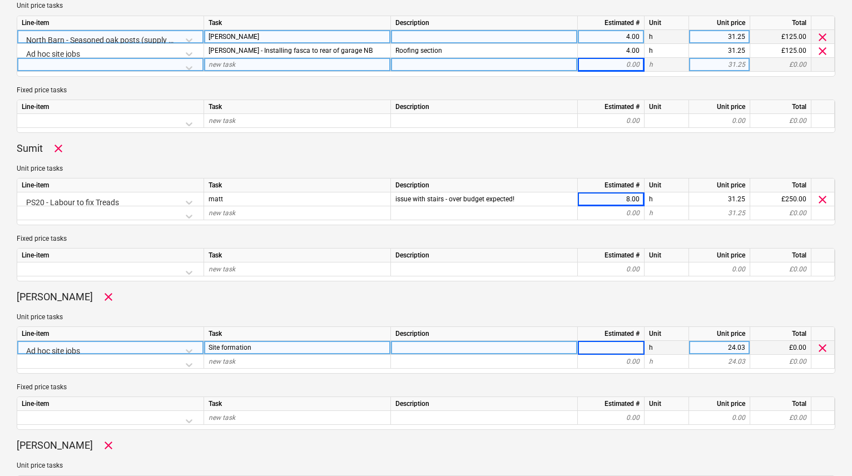
type input "8"
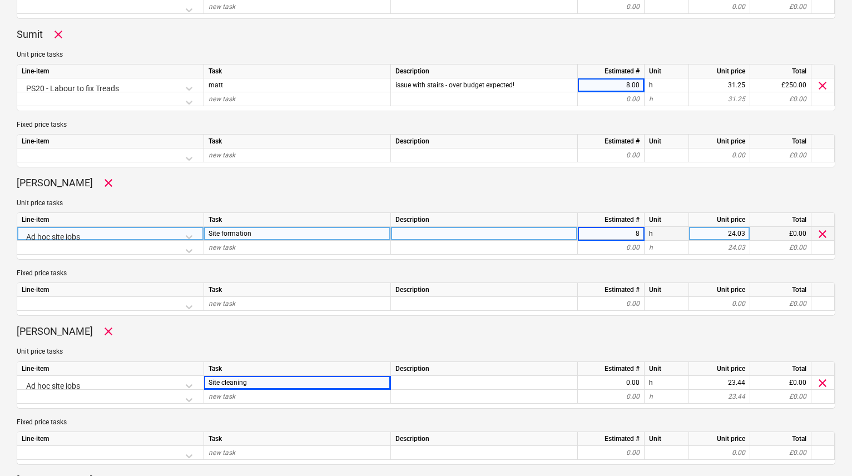
scroll to position [499, 0]
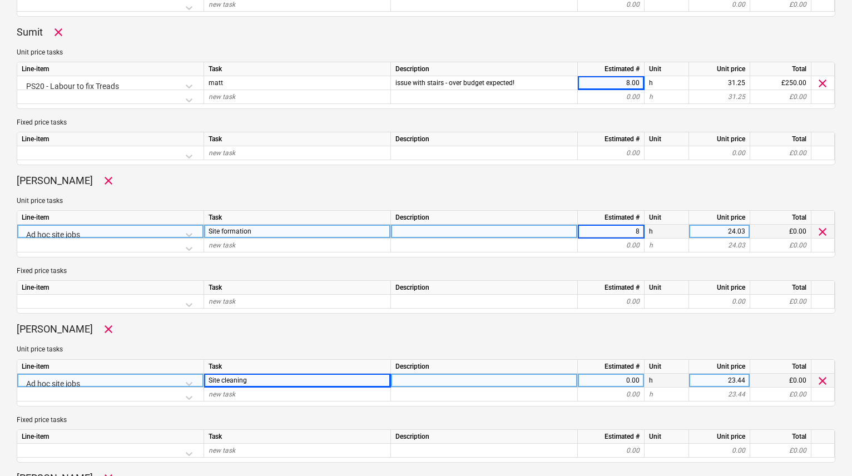
type textarea "x"
click at [631, 383] on div "0.00" at bounding box center [610, 381] width 57 height 14
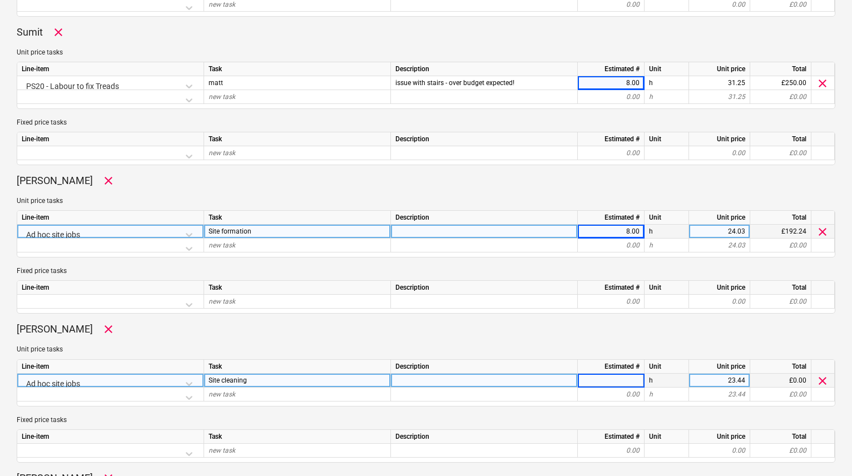
type input "8"
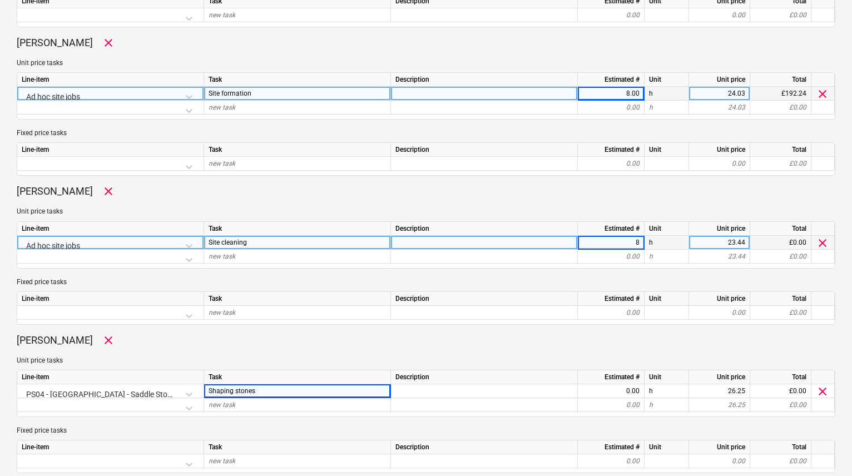
click at [630, 384] on div "Line-item Task Description Estimated # Unit Unit price Total PS04 - [GEOGRAPHIC…" at bounding box center [426, 393] width 819 height 47
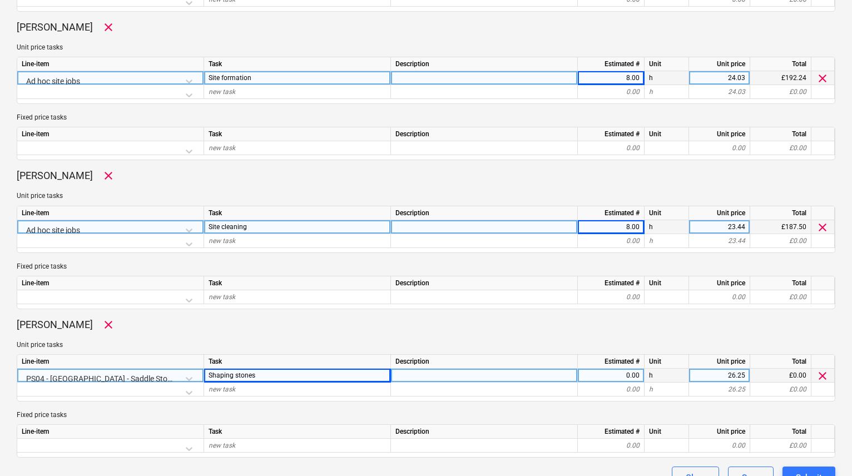
click at [629, 370] on div "0.00" at bounding box center [610, 376] width 57 height 14
click at [626, 352] on div "Unit price tasks Line-item Task Description Estimated # Unit Unit price Total P…" at bounding box center [426, 370] width 819 height 61
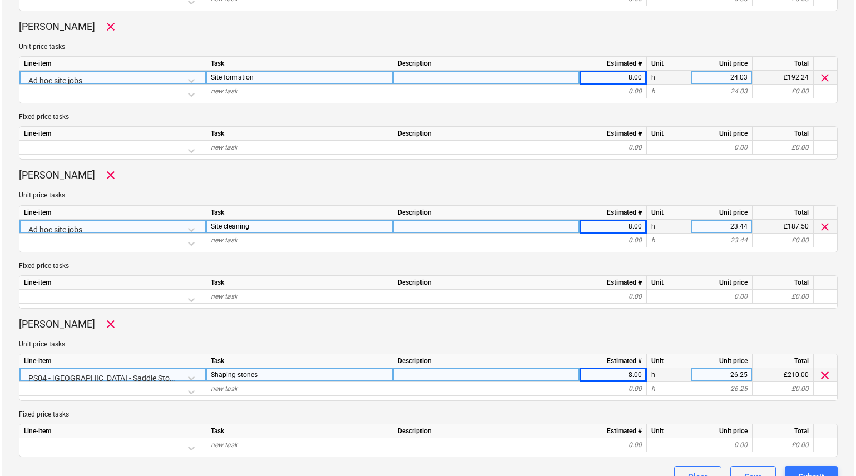
scroll to position [674, 0]
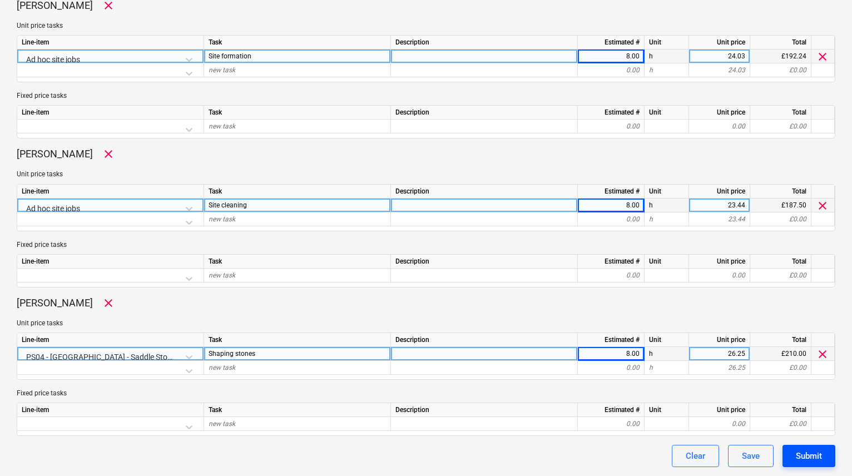
click at [818, 456] on div "Submit" at bounding box center [809, 456] width 26 height 14
type textarea "x"
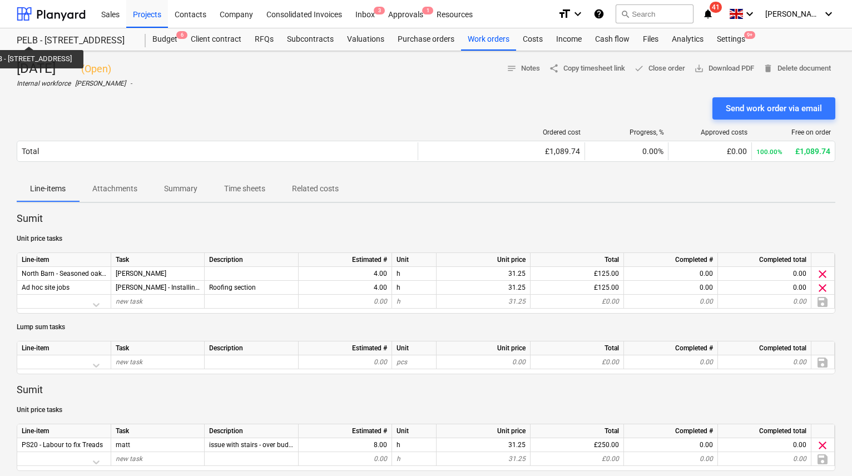
click at [60, 36] on div "PELB - [STREET_ADDRESS]" at bounding box center [75, 41] width 116 height 12
click at [649, 37] on div "Files 2" at bounding box center [650, 39] width 29 height 22
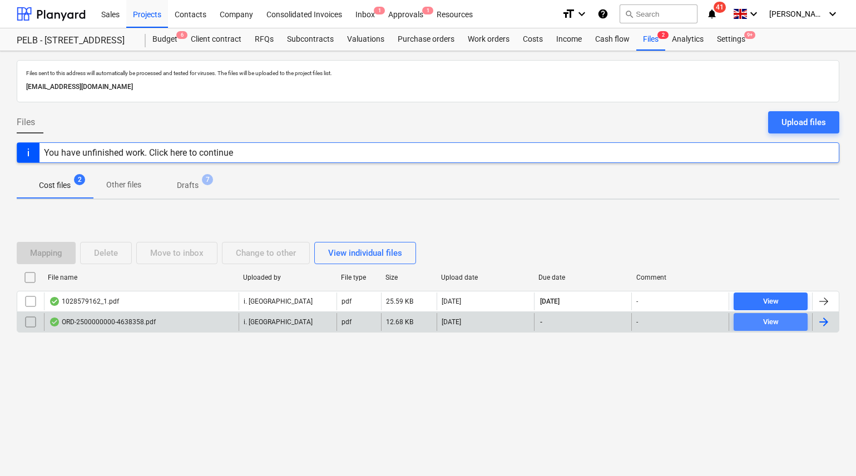
click at [769, 320] on div "View" at bounding box center [771, 322] width 16 height 13
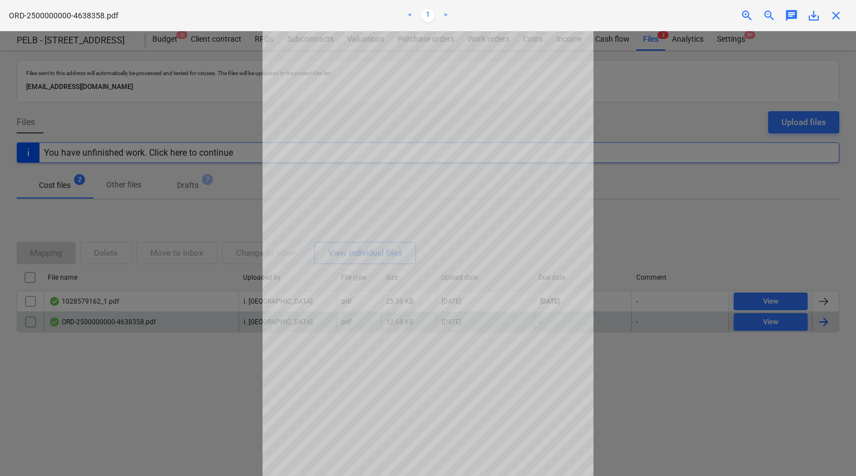
click at [716, 237] on div at bounding box center [428, 253] width 856 height 445
click at [740, 409] on div at bounding box center [428, 253] width 856 height 445
click at [751, 261] on div at bounding box center [428, 253] width 856 height 445
click at [840, 19] on span "close" at bounding box center [835, 15] width 13 height 13
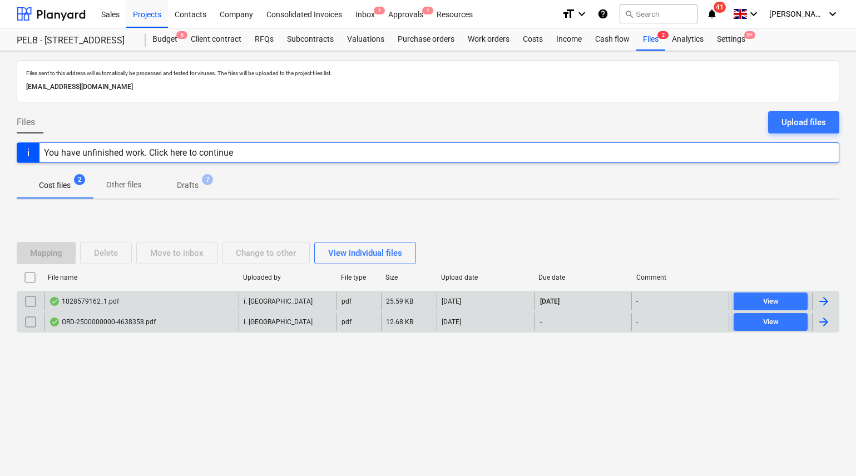
click at [134, 299] on div "1028579162_1.pdf" at bounding box center [141, 302] width 195 height 18
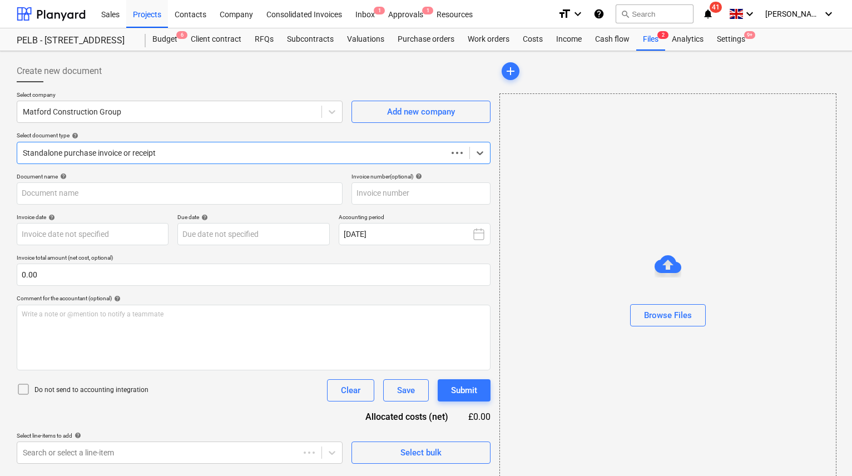
type input "1028579162"
type input "[DATE]"
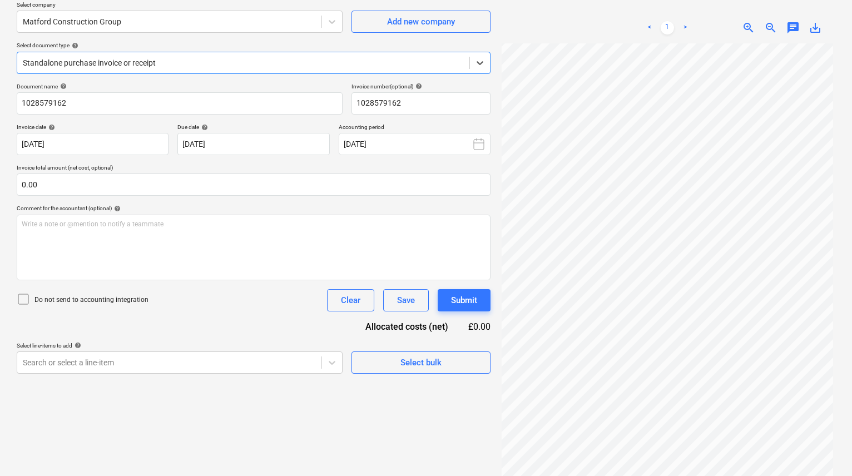
scroll to position [111, 0]
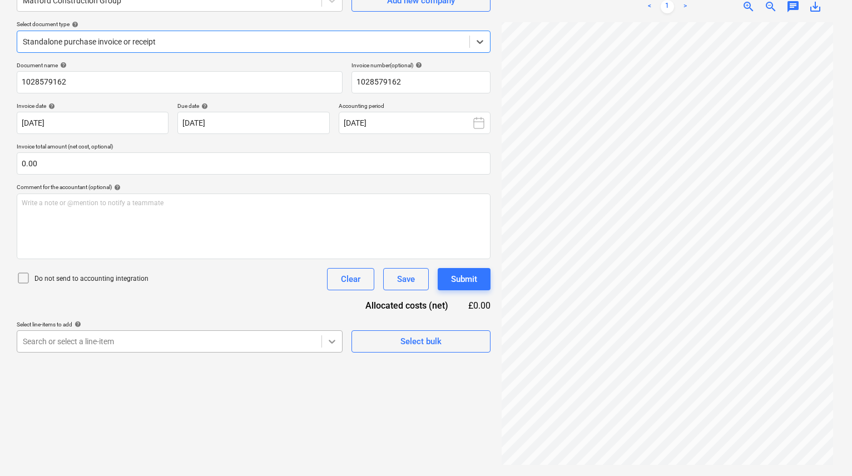
click at [335, 343] on body "Sales Projects Contacts Company Consolidated Invoices Inbox 2 Approvals 1 Resou…" at bounding box center [426, 127] width 852 height 476
click at [364, 345] on div "Create new document Select company Matford Construction Group Add new company S…" at bounding box center [253, 207] width 483 height 527
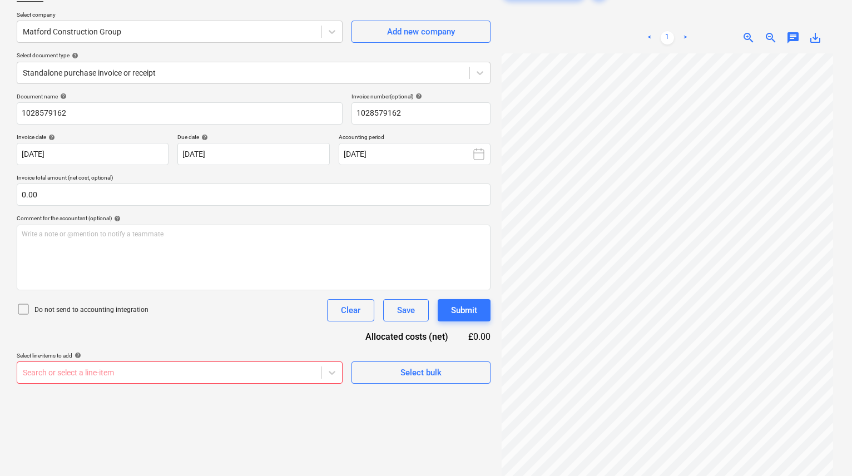
scroll to position [75, 0]
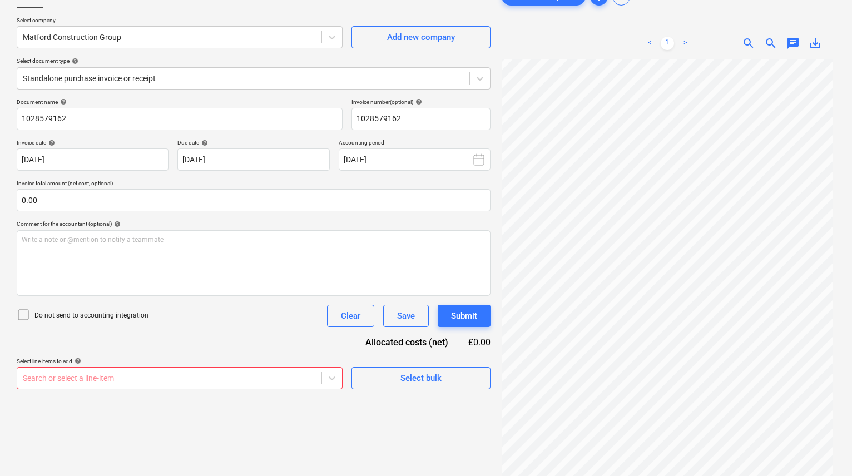
click at [231, 382] on body "Sales Projects Contacts Company Consolidated Invoices Inbox 2 Approvals 1 Resou…" at bounding box center [426, 163] width 852 height 476
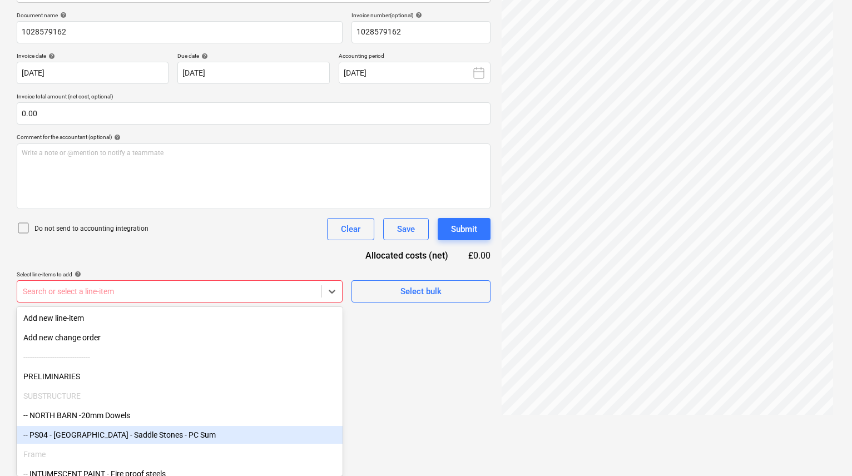
drag, startPoint x: 231, startPoint y: 382, endPoint x: 96, endPoint y: 429, distance: 143.4
click at [96, 429] on div "-- PS04 - [GEOGRAPHIC_DATA] - Saddle Stones - PC Sum" at bounding box center [180, 435] width 326 height 18
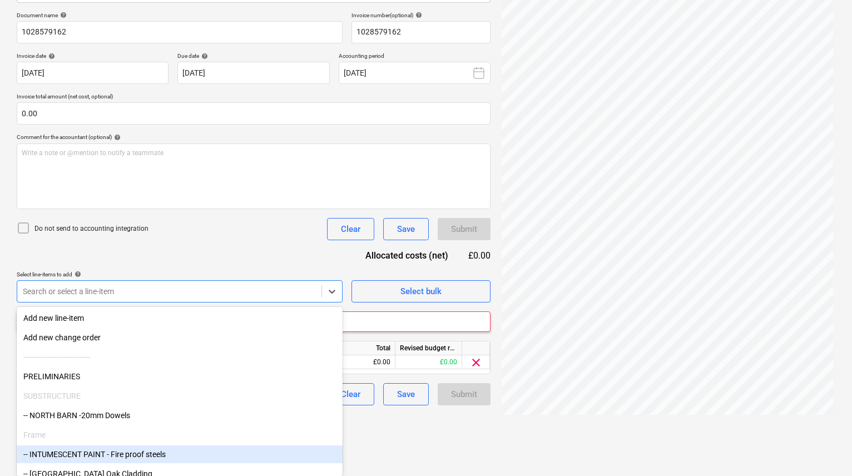
scroll to position [111, 0]
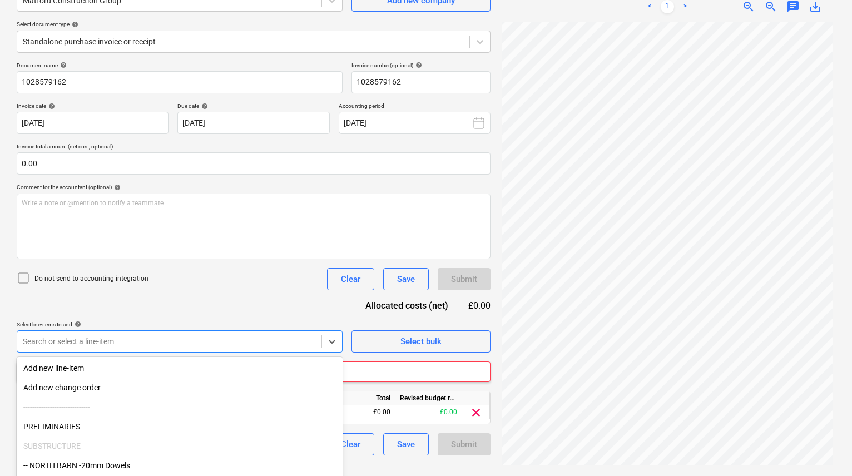
click at [436, 365] on html "Sales Projects Contacts Company Consolidated Invoices Inbox 2 Approvals 1 Resou…" at bounding box center [426, 127] width 852 height 476
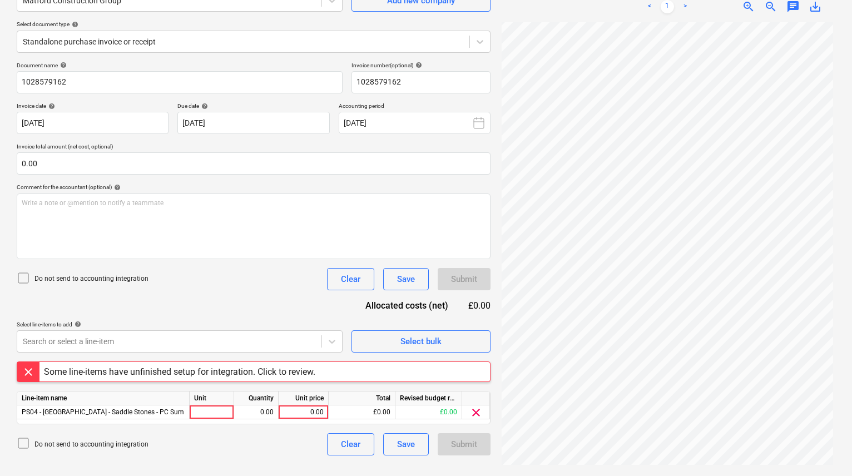
scroll to position [0, 0]
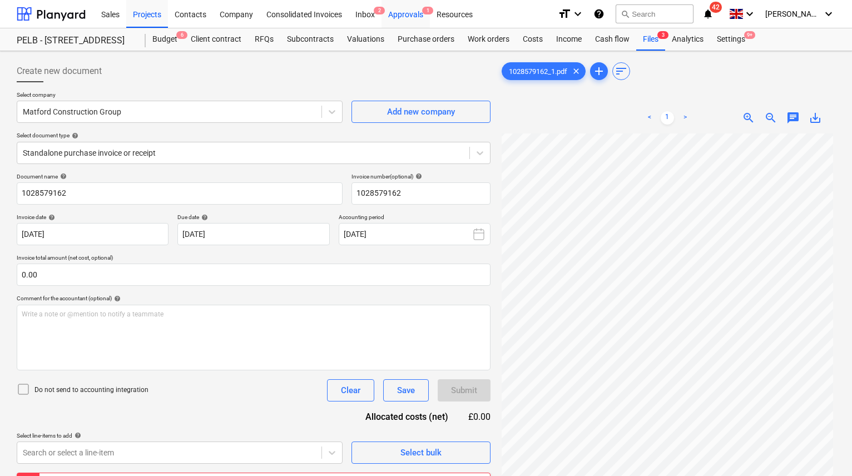
click at [407, 19] on div "Approvals 1" at bounding box center [406, 13] width 48 height 28
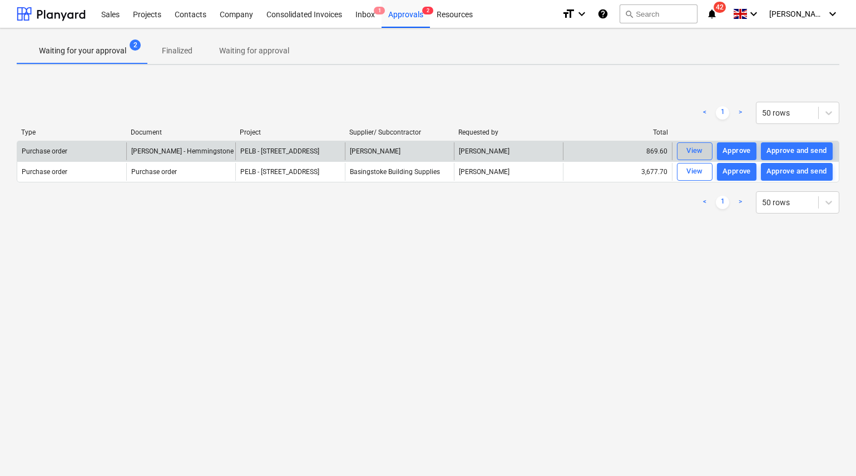
click at [695, 151] on div "View" at bounding box center [694, 151] width 17 height 13
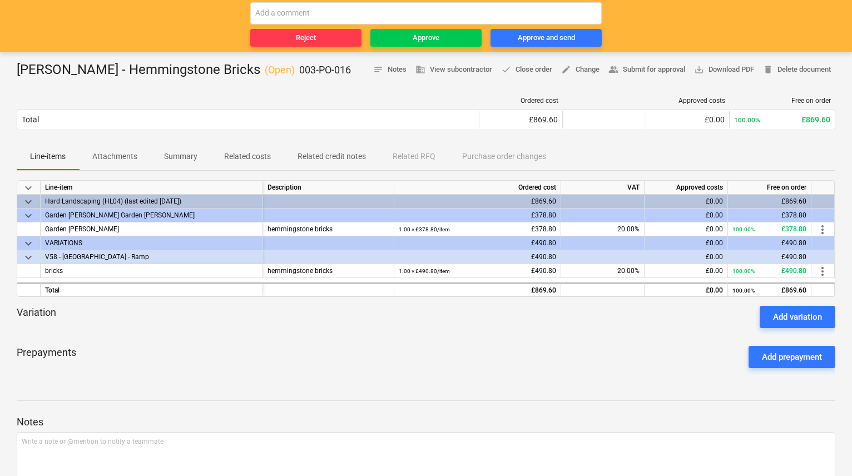
scroll to position [93, 0]
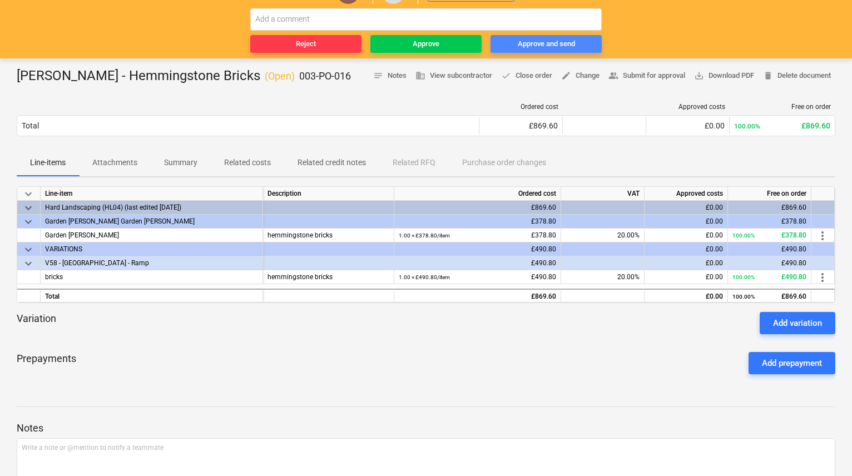
click at [541, 41] on div "Approve and send" at bounding box center [546, 44] width 57 height 13
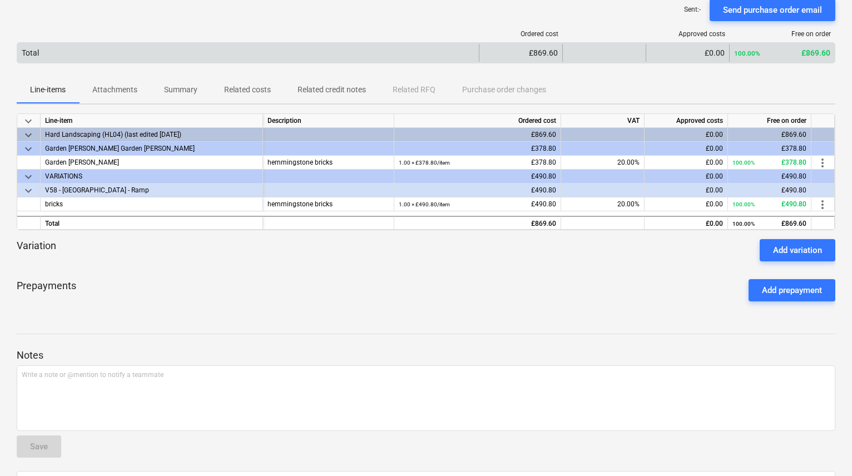
scroll to position [0, 0]
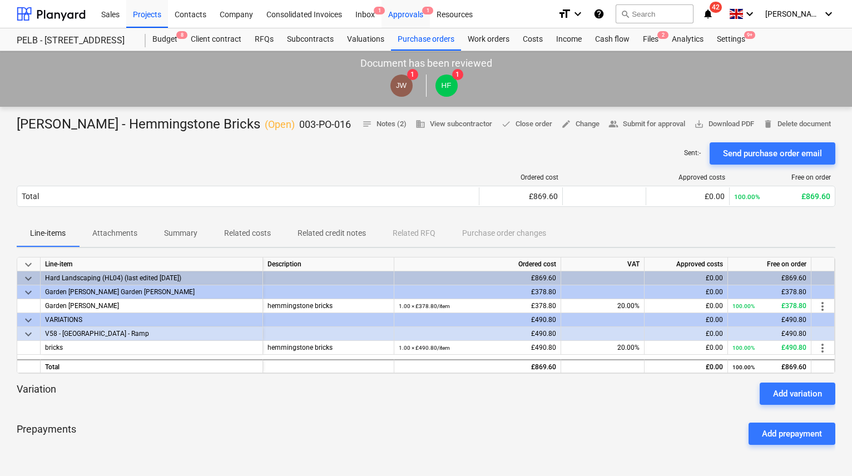
click at [417, 19] on div "Approvals 1" at bounding box center [406, 13] width 48 height 28
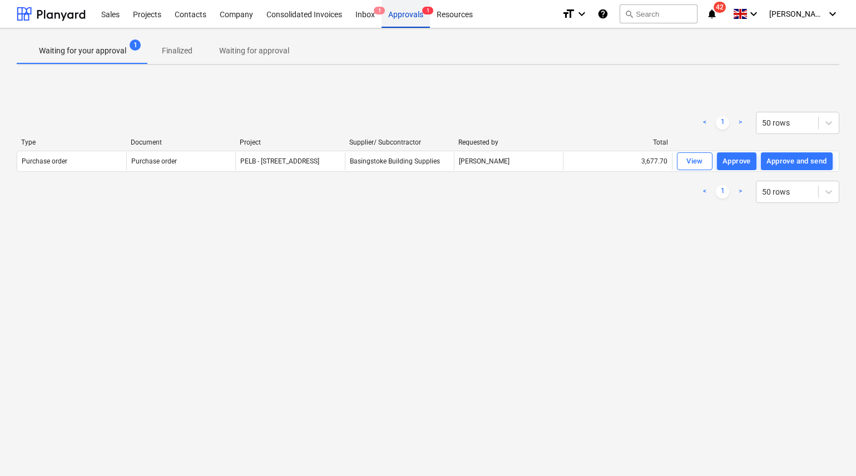
click at [412, 17] on div "Approvals 1" at bounding box center [406, 13] width 48 height 28
click at [61, 15] on div at bounding box center [51, 14] width 69 height 28
